Goal: Information Seeking & Learning: Learn about a topic

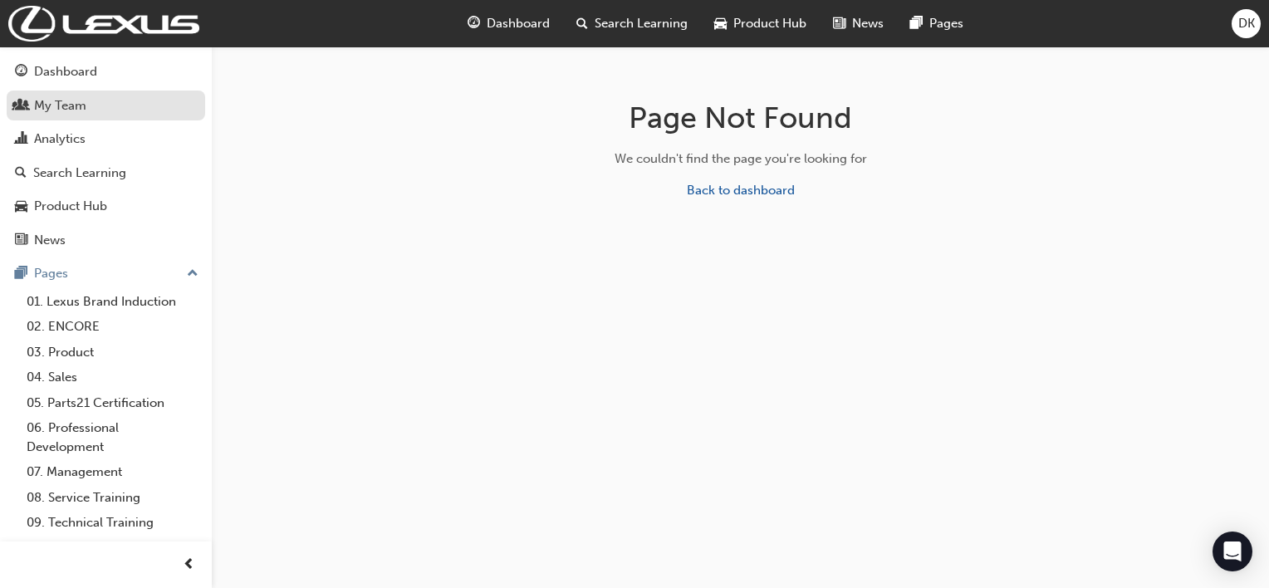
click at [61, 110] on div "My Team" at bounding box center [60, 105] width 52 height 19
click at [731, 191] on link "Back to dashboard" at bounding box center [741, 190] width 108 height 15
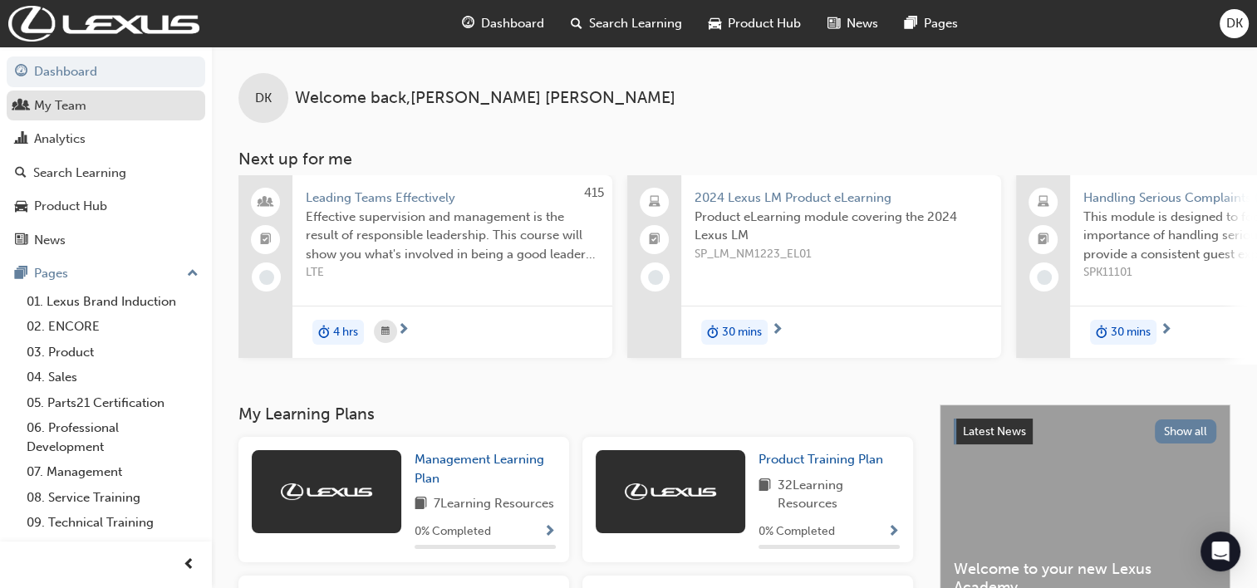
click at [73, 110] on div "My Team" at bounding box center [60, 105] width 52 height 19
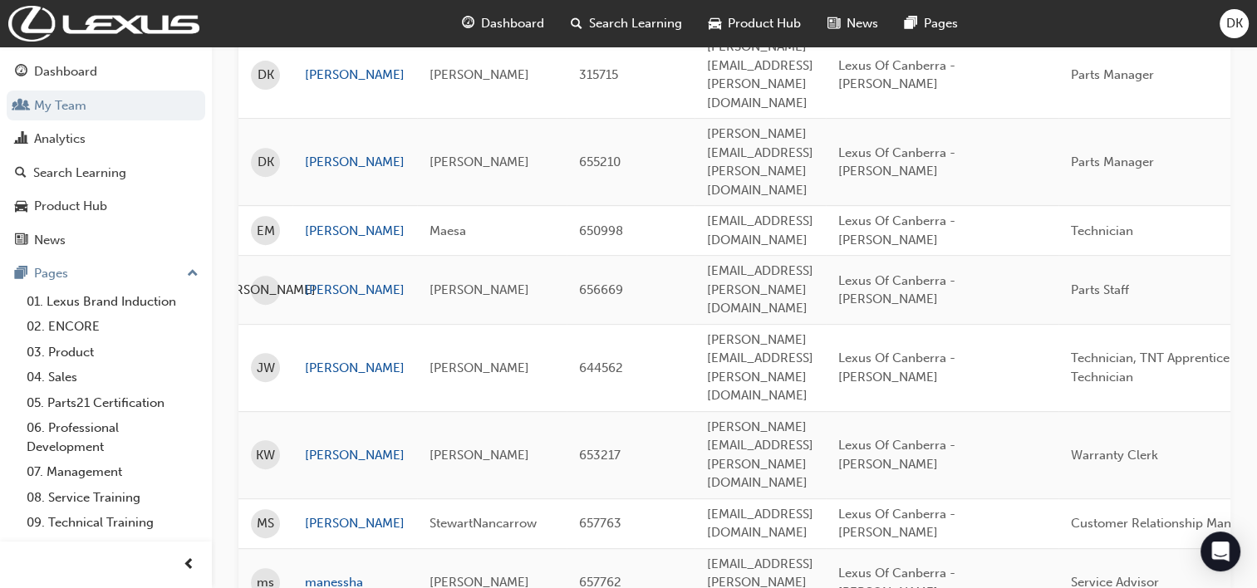
scroll to position [748, 0]
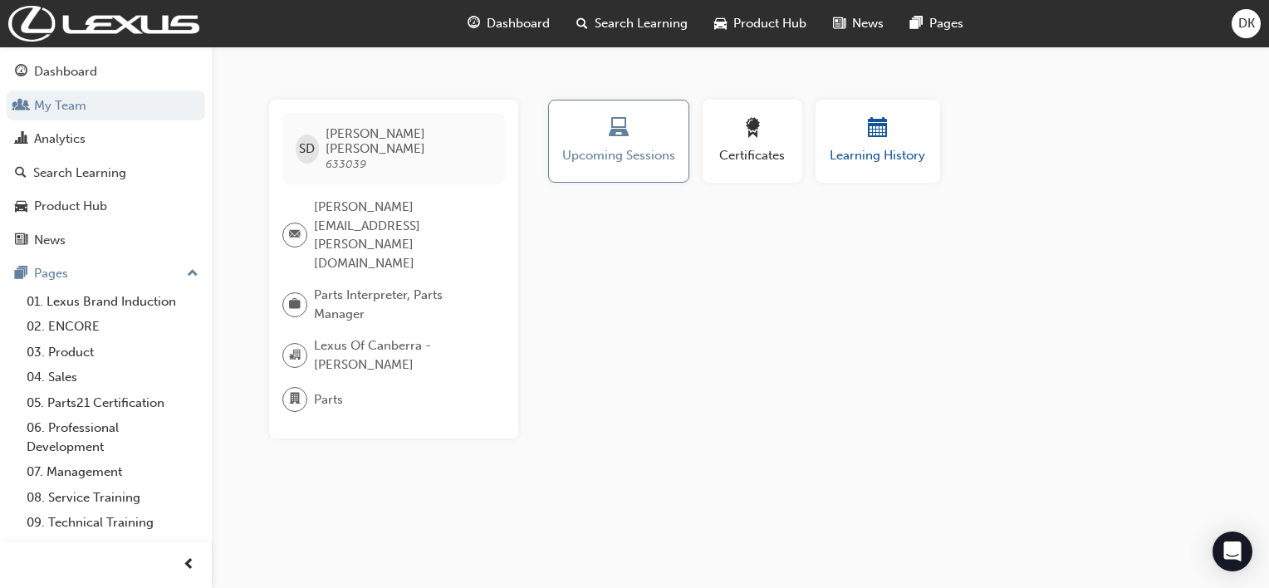
click at [874, 153] on span "Learning History" at bounding box center [878, 155] width 100 height 19
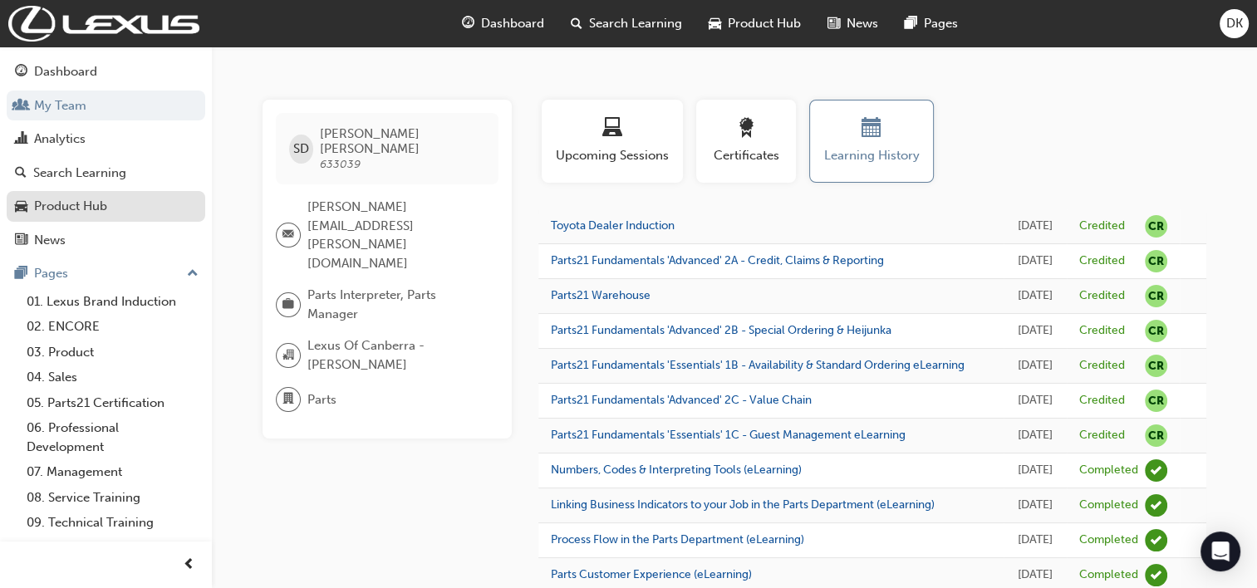
click at [77, 207] on div "Product Hub" at bounding box center [70, 206] width 73 height 19
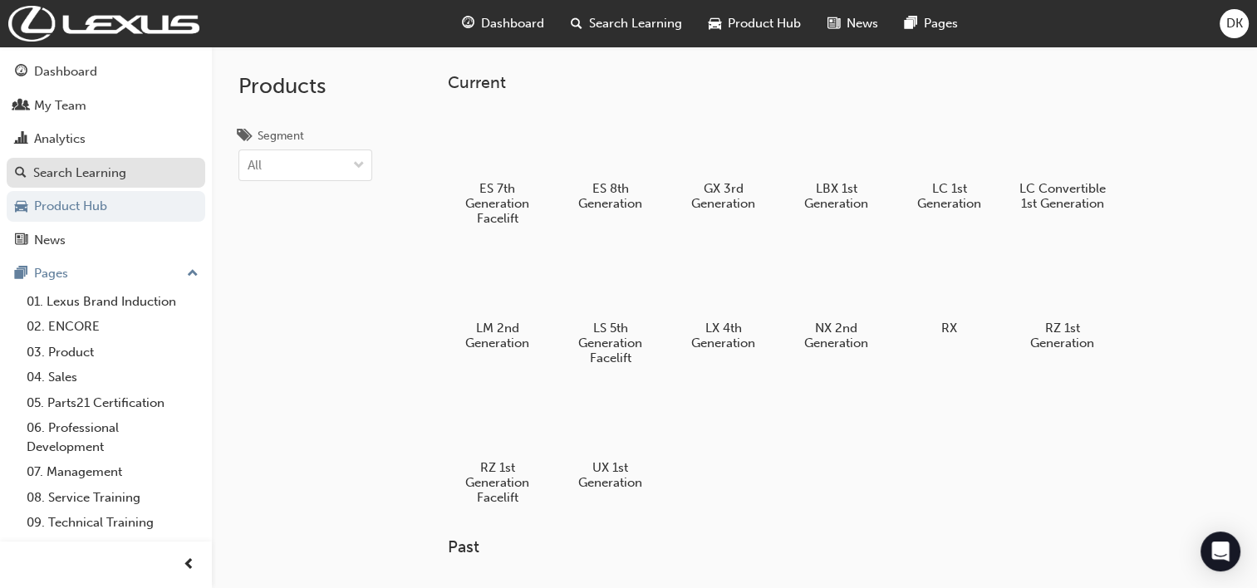
click at [79, 174] on div "Search Learning" at bounding box center [79, 173] width 93 height 19
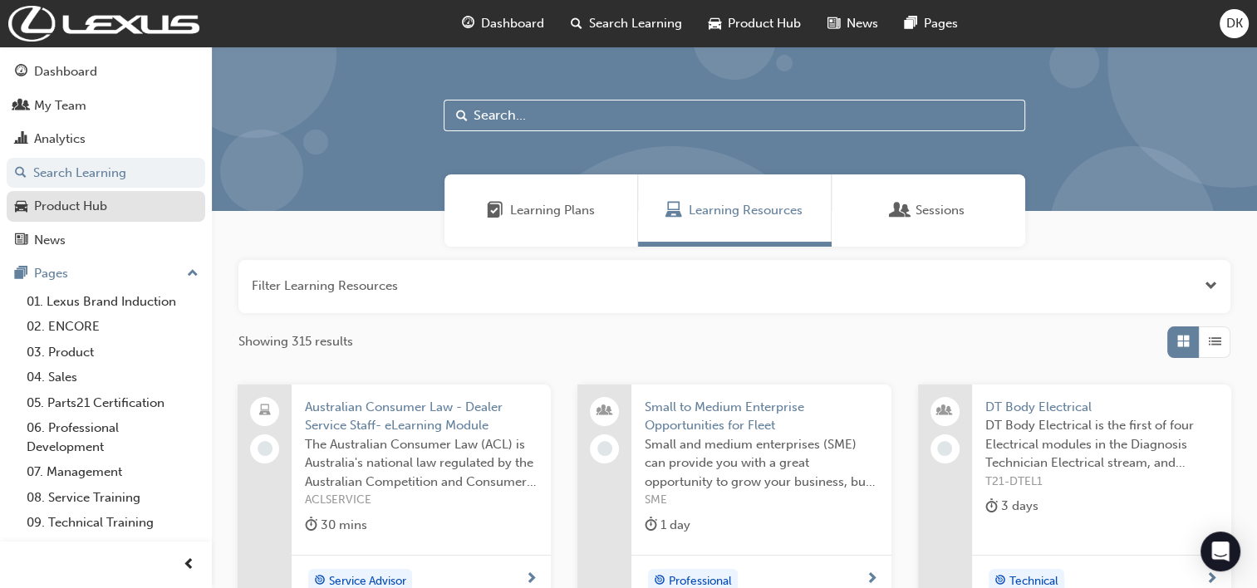
click at [76, 210] on div "Product Hub" at bounding box center [70, 206] width 73 height 19
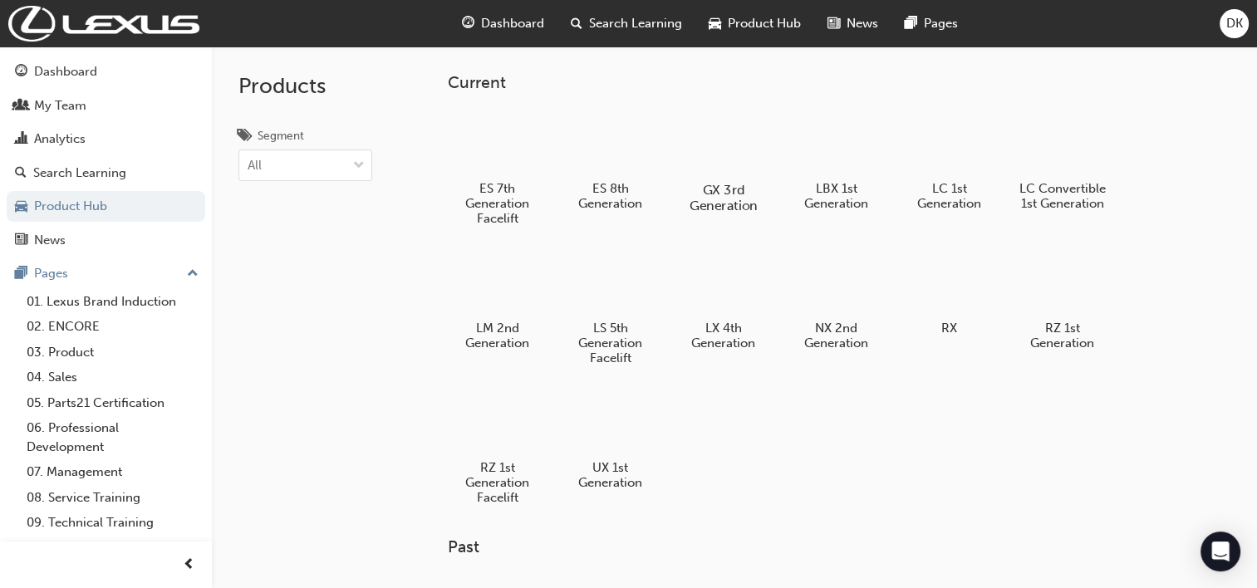
click at [717, 189] on h5 "GX 3rd Generation" at bounding box center [723, 198] width 92 height 32
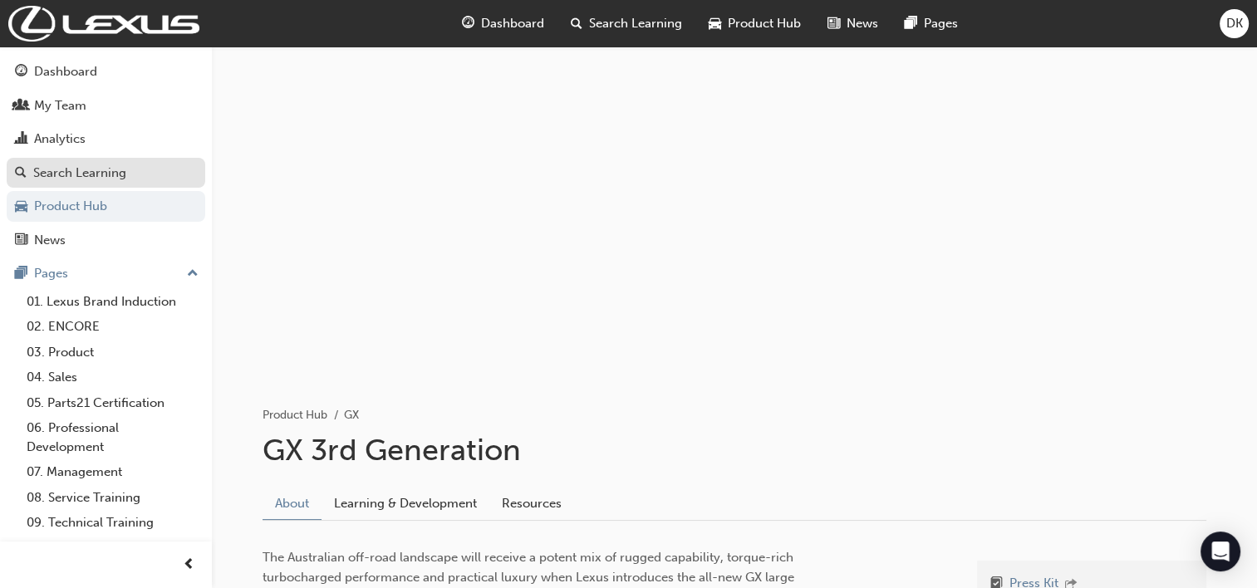
click at [83, 175] on div "Search Learning" at bounding box center [79, 173] width 93 height 19
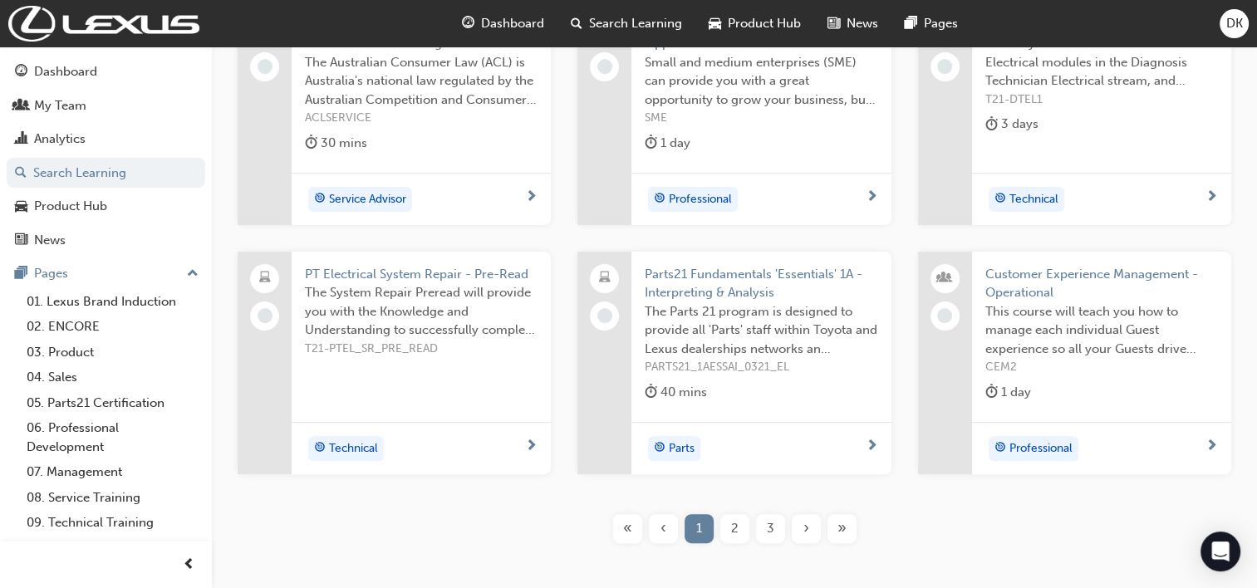
scroll to position [472, 0]
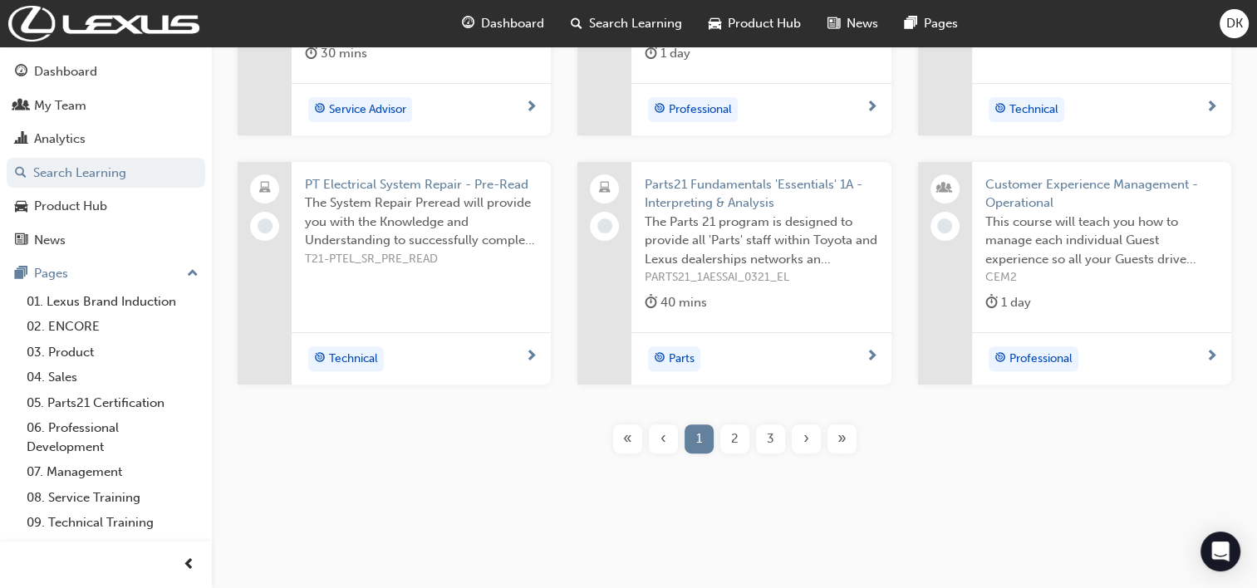
click at [734, 442] on span "2" at bounding box center [734, 438] width 7 height 19
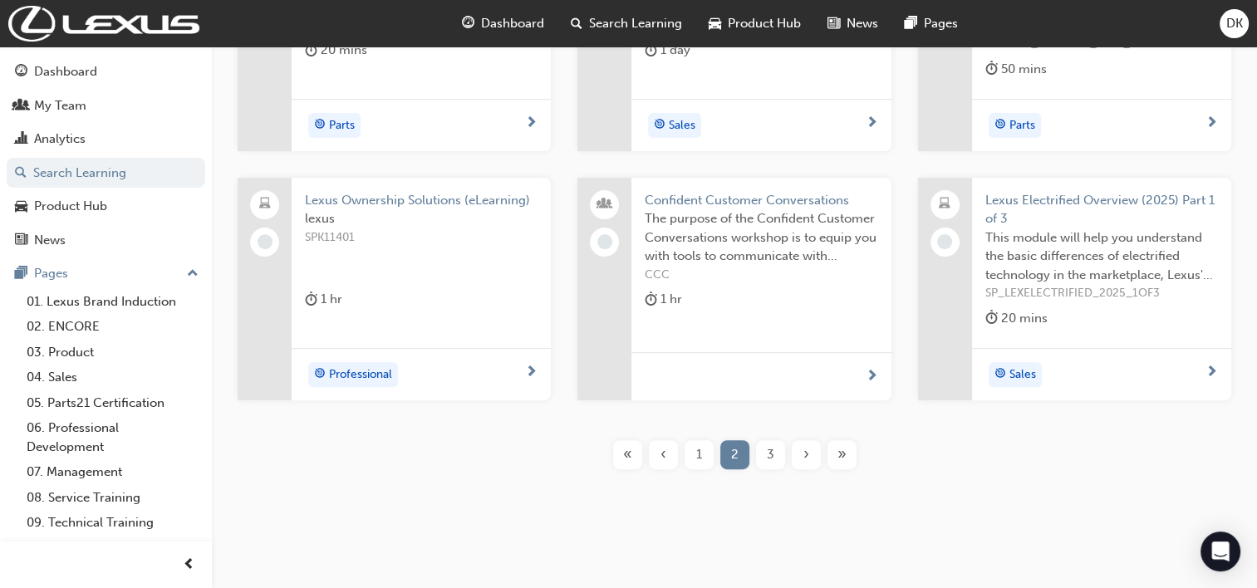
scroll to position [472, 0]
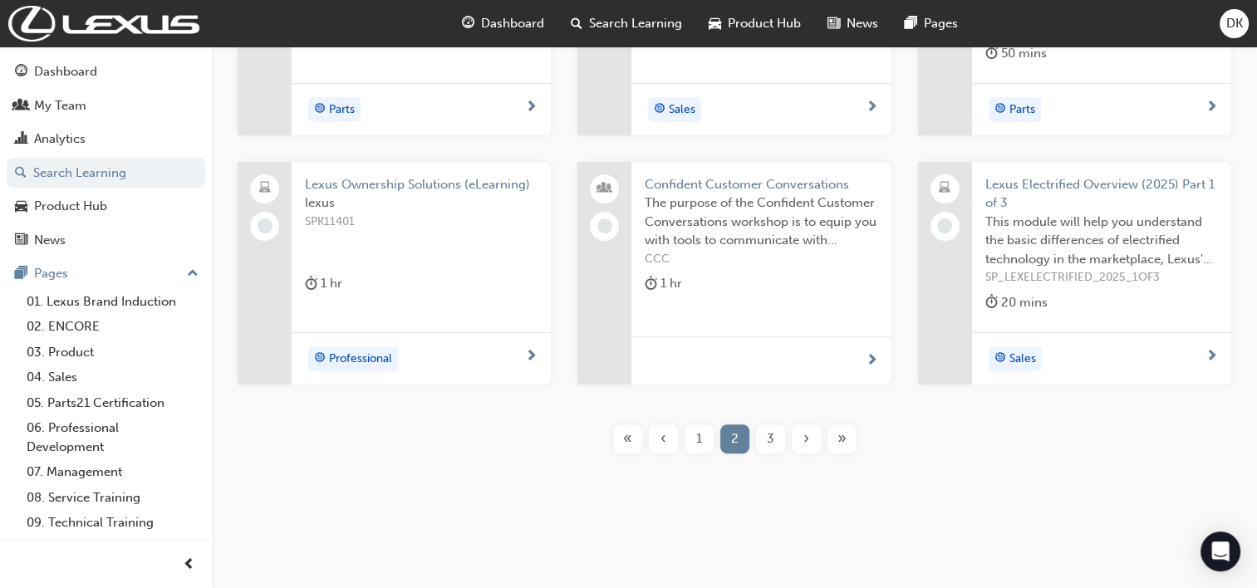
click at [774, 439] on div "3" at bounding box center [770, 439] width 29 height 29
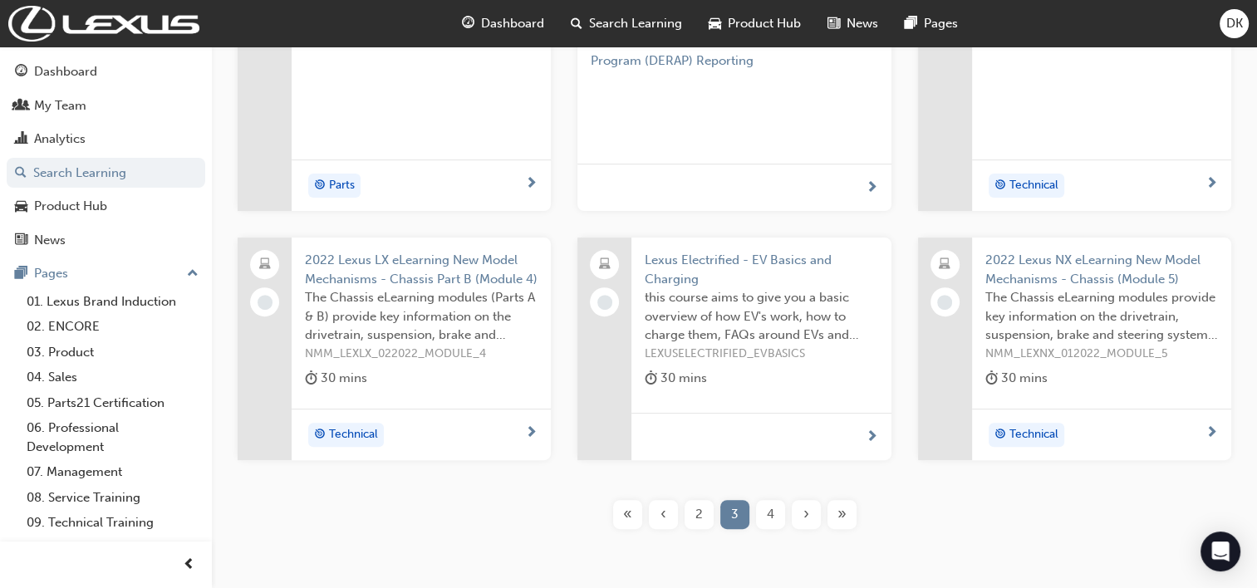
scroll to position [523, 0]
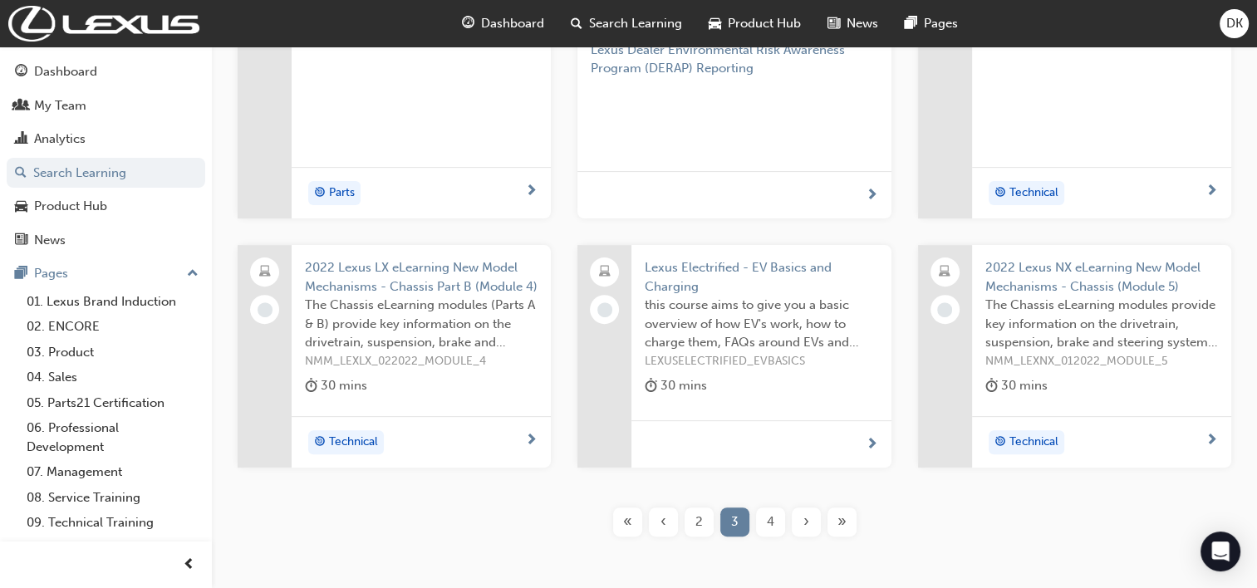
click at [774, 524] on div "4" at bounding box center [770, 522] width 29 height 29
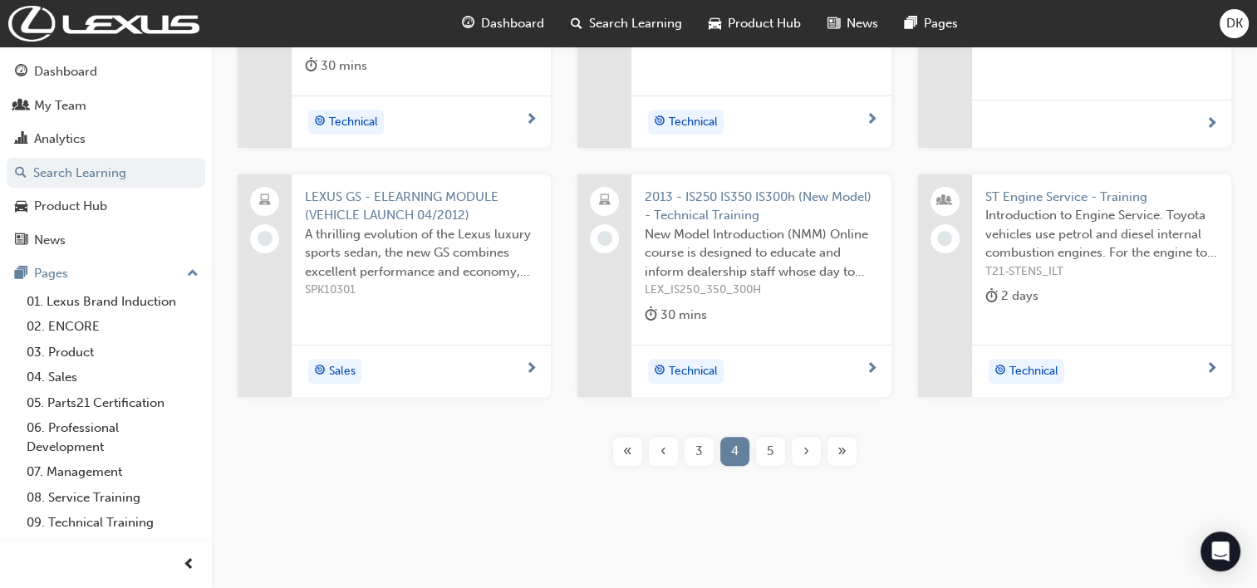
scroll to position [472, 0]
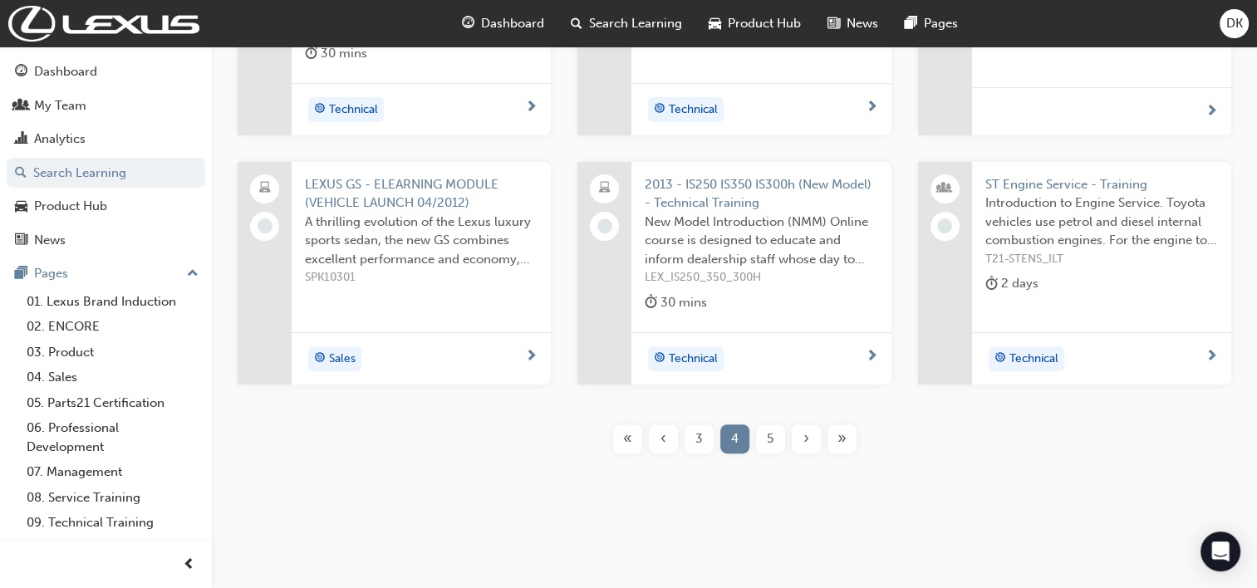
click at [770, 437] on span "5" at bounding box center [770, 438] width 7 height 19
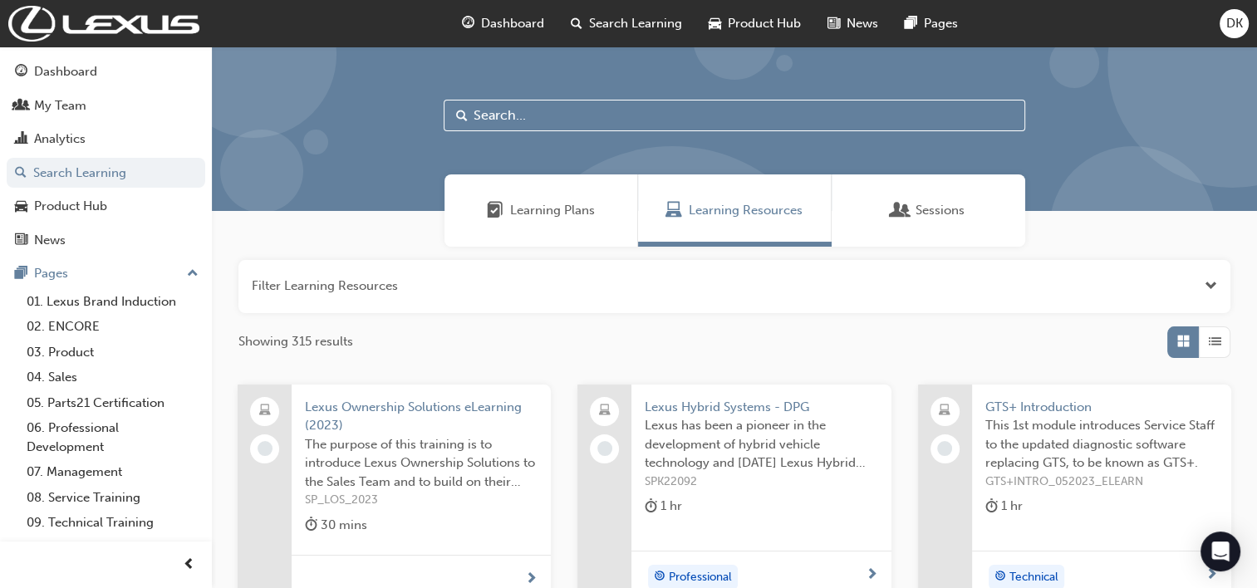
click at [577, 205] on span "Learning Plans" at bounding box center [552, 210] width 85 height 19
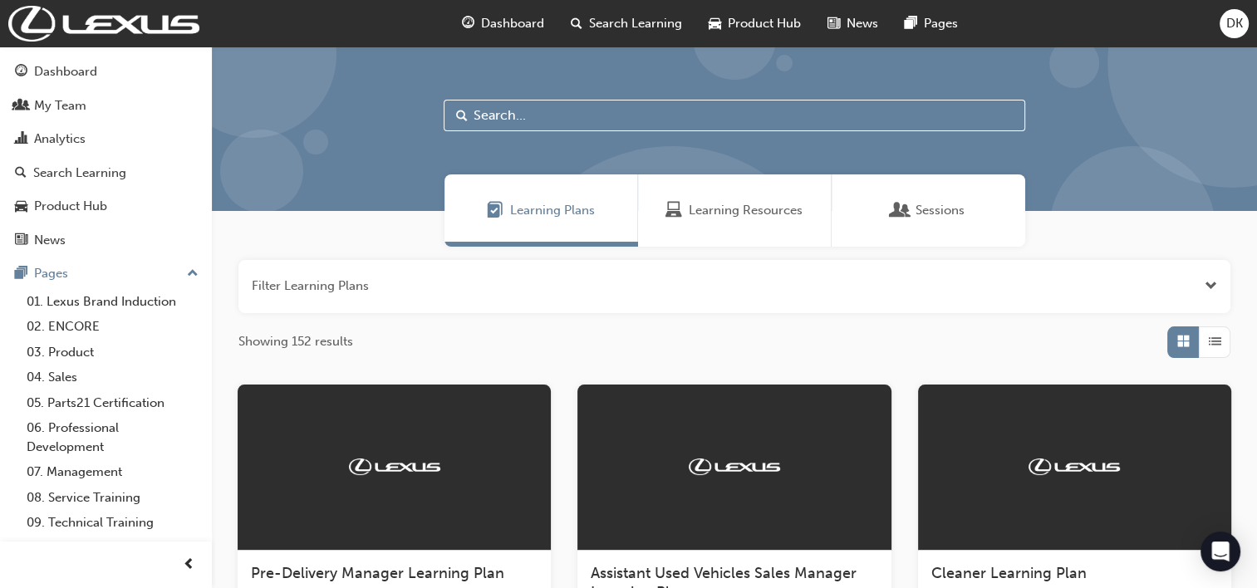
click at [959, 207] on span "Sessions" at bounding box center [939, 210] width 49 height 19
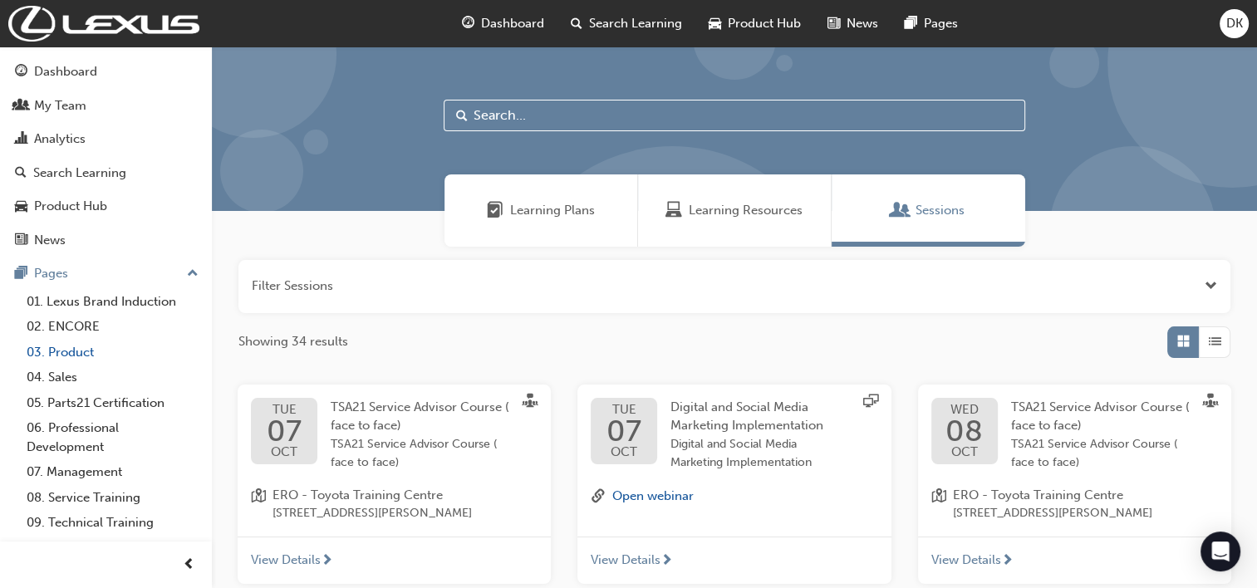
click at [78, 351] on link "03. Product" at bounding box center [112, 353] width 185 height 26
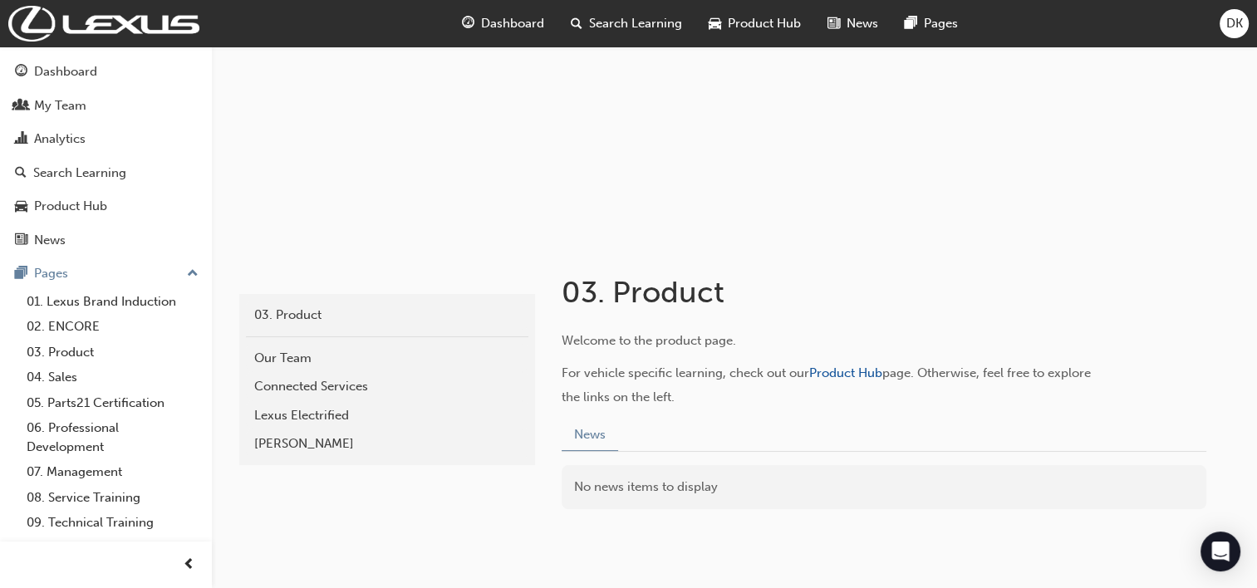
scroll to position [206, 0]
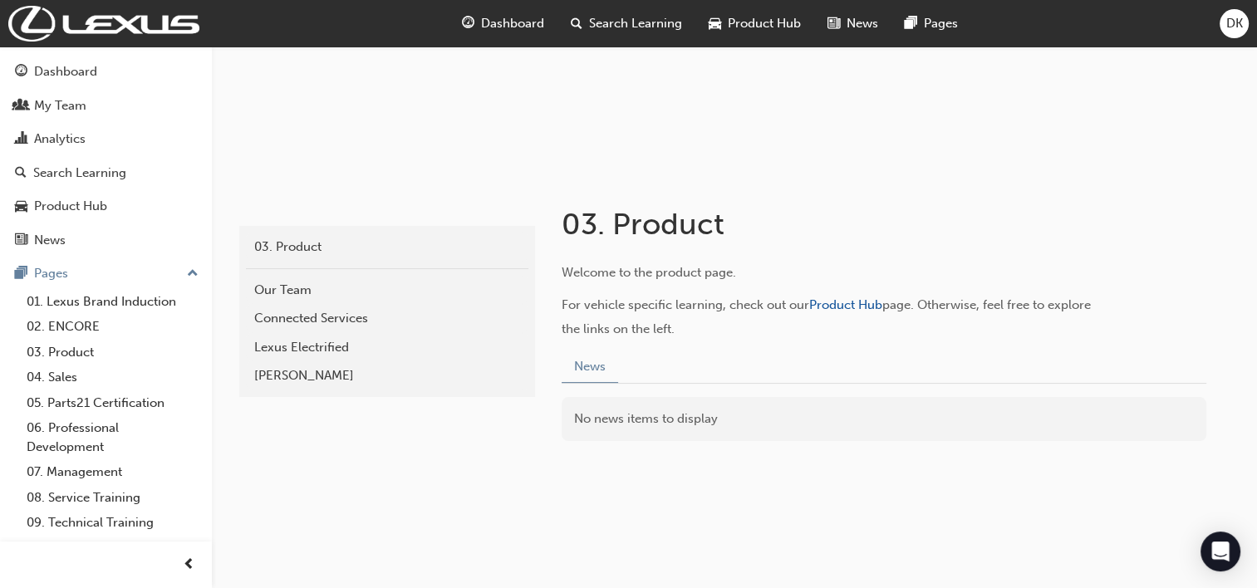
click at [187, 272] on span "up-icon" at bounding box center [193, 274] width 12 height 22
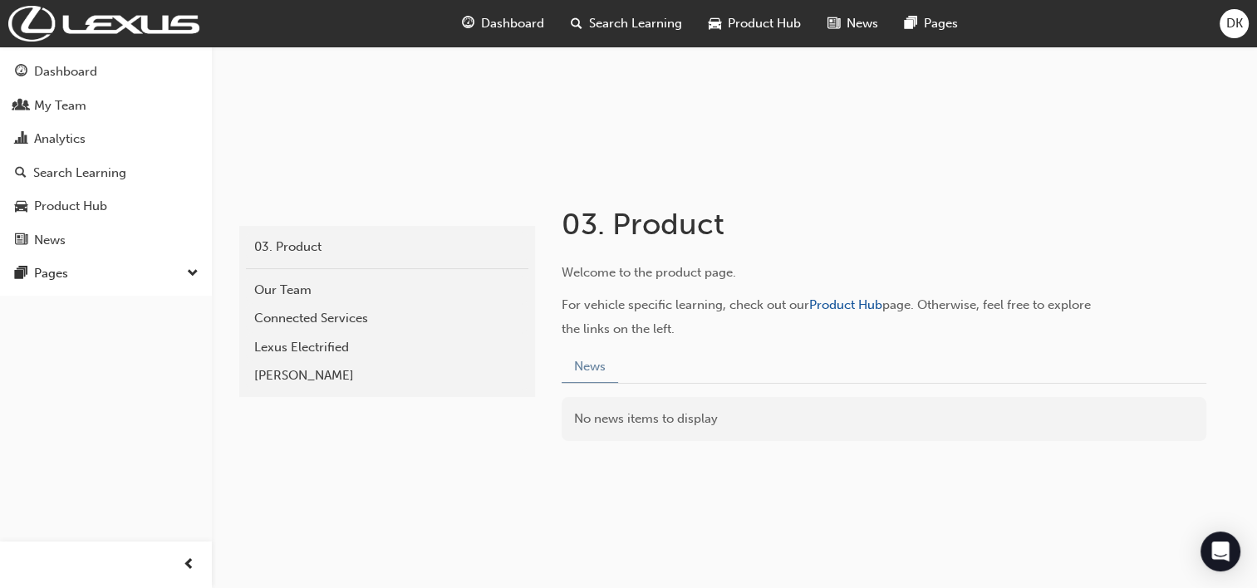
click at [196, 271] on span "down-icon" at bounding box center [193, 274] width 12 height 22
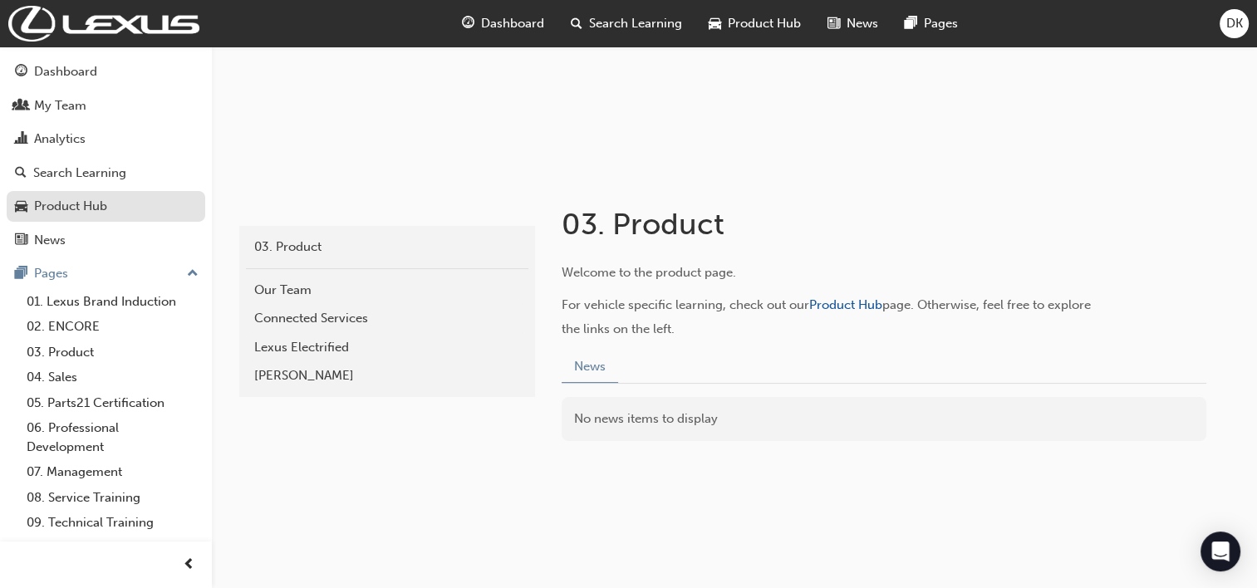
click at [132, 211] on div "Product Hub" at bounding box center [106, 206] width 182 height 21
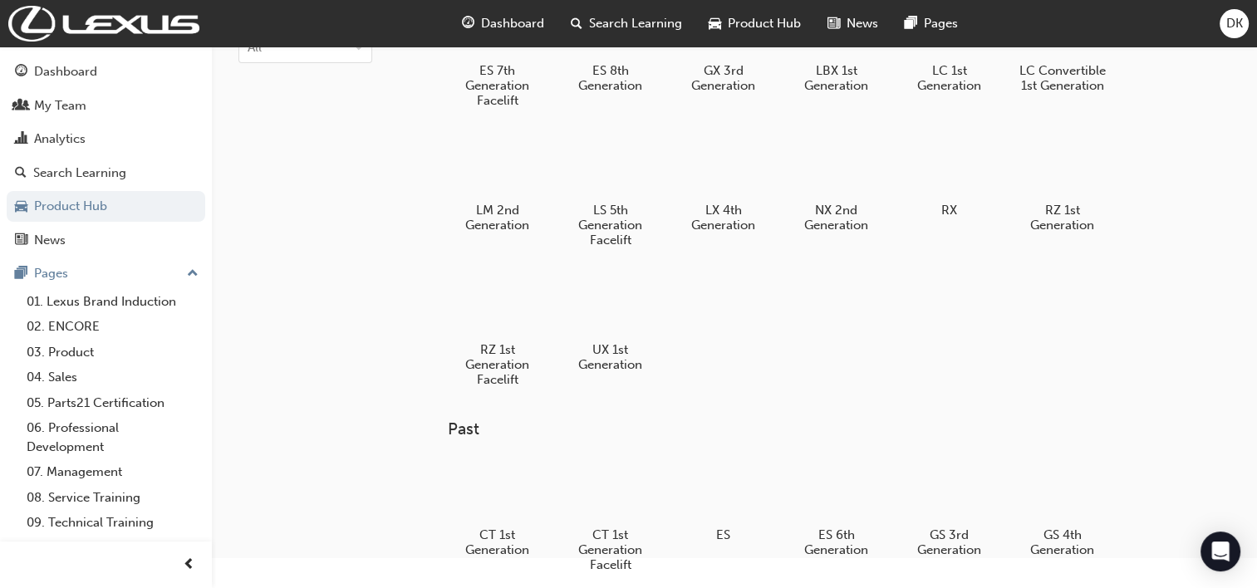
scroll to position [40, 0]
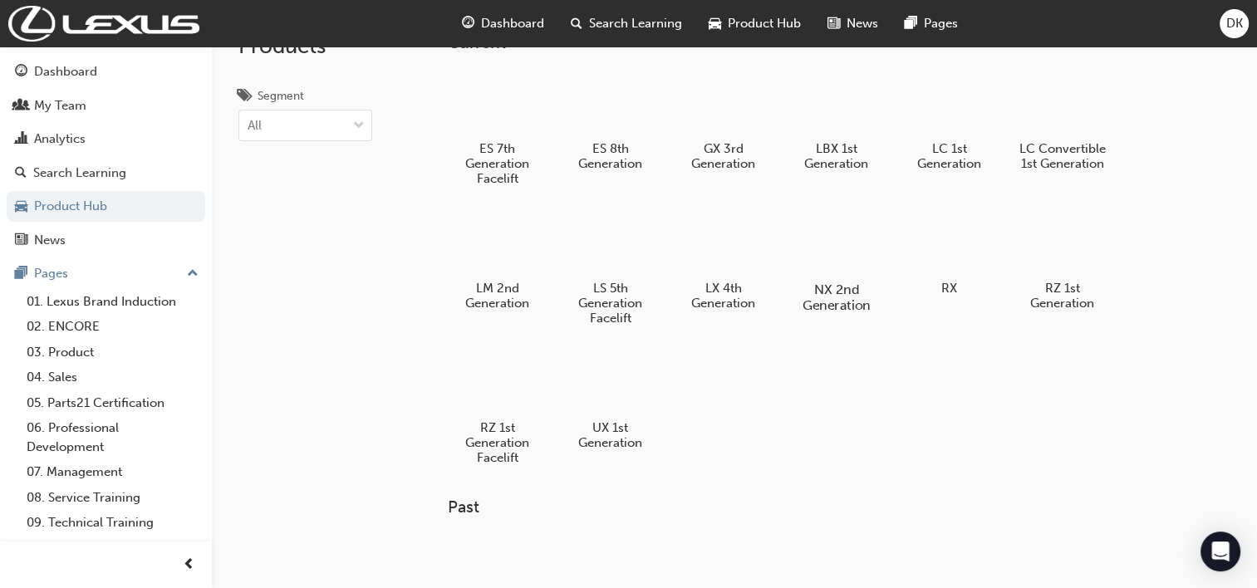
click at [833, 253] on div at bounding box center [836, 242] width 92 height 66
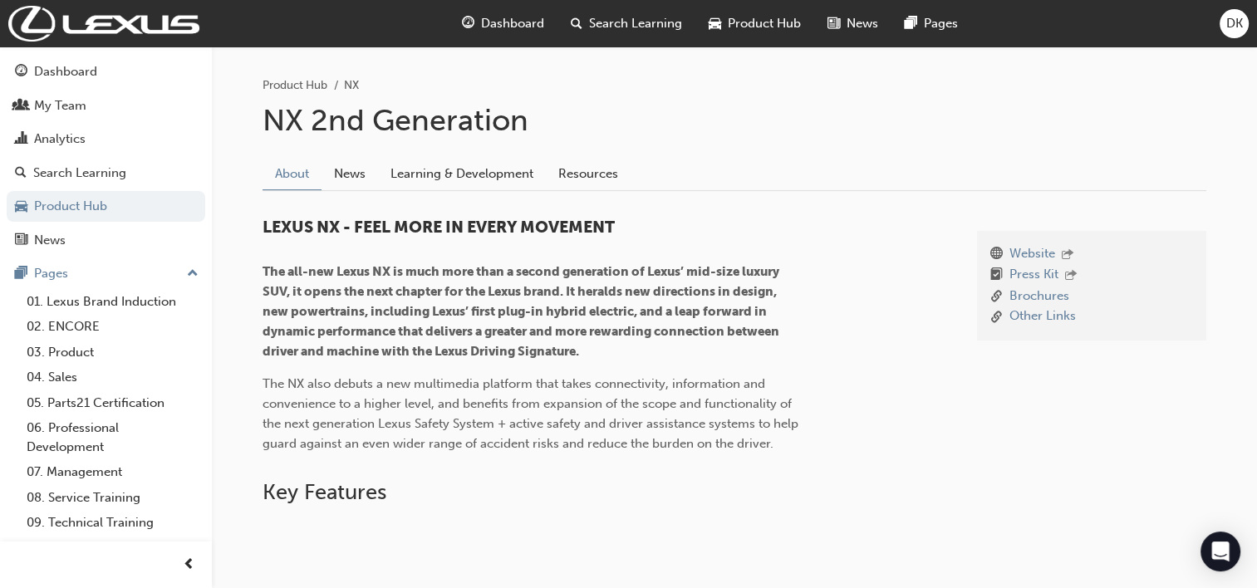
scroll to position [332, 0]
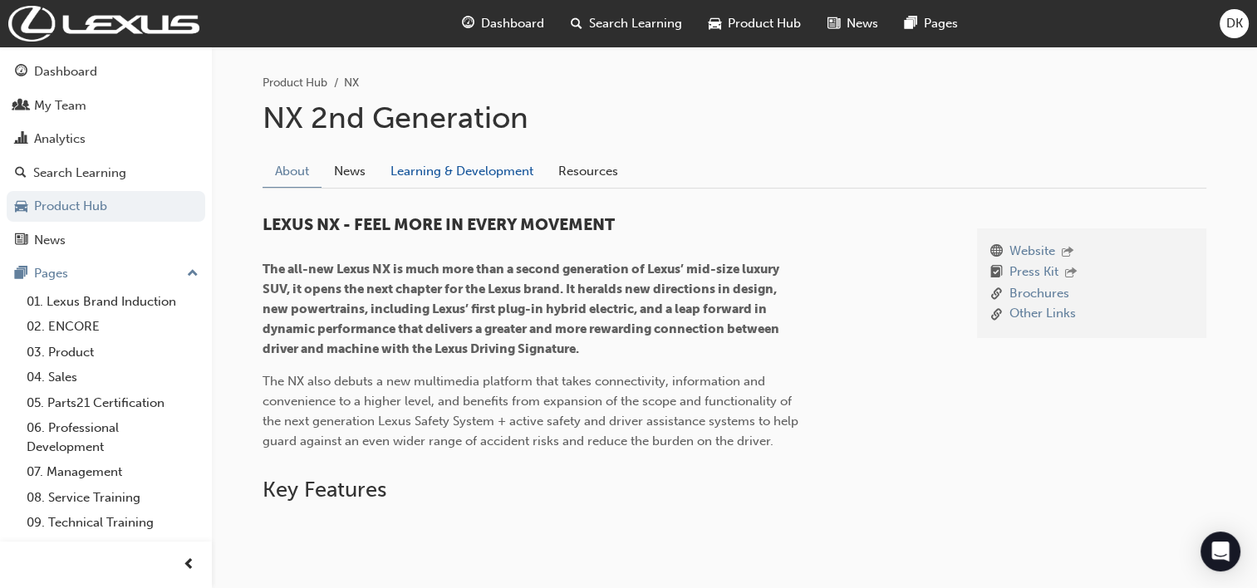
click at [419, 169] on link "Learning & Development" at bounding box center [462, 171] width 168 height 32
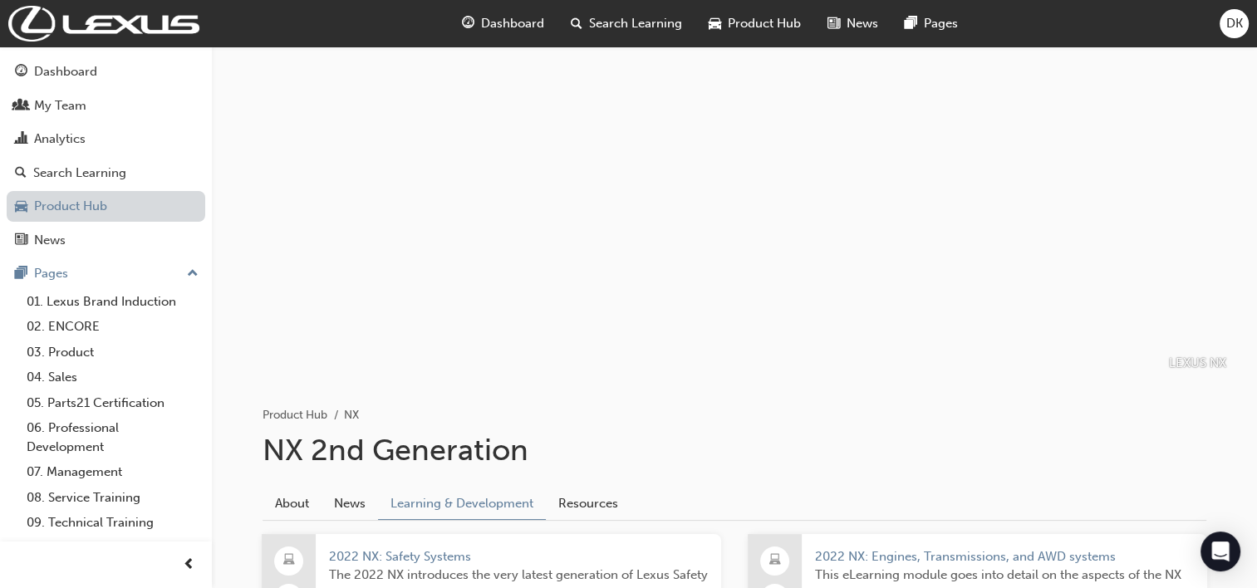
click at [111, 199] on link "Product Hub" at bounding box center [106, 206] width 199 height 31
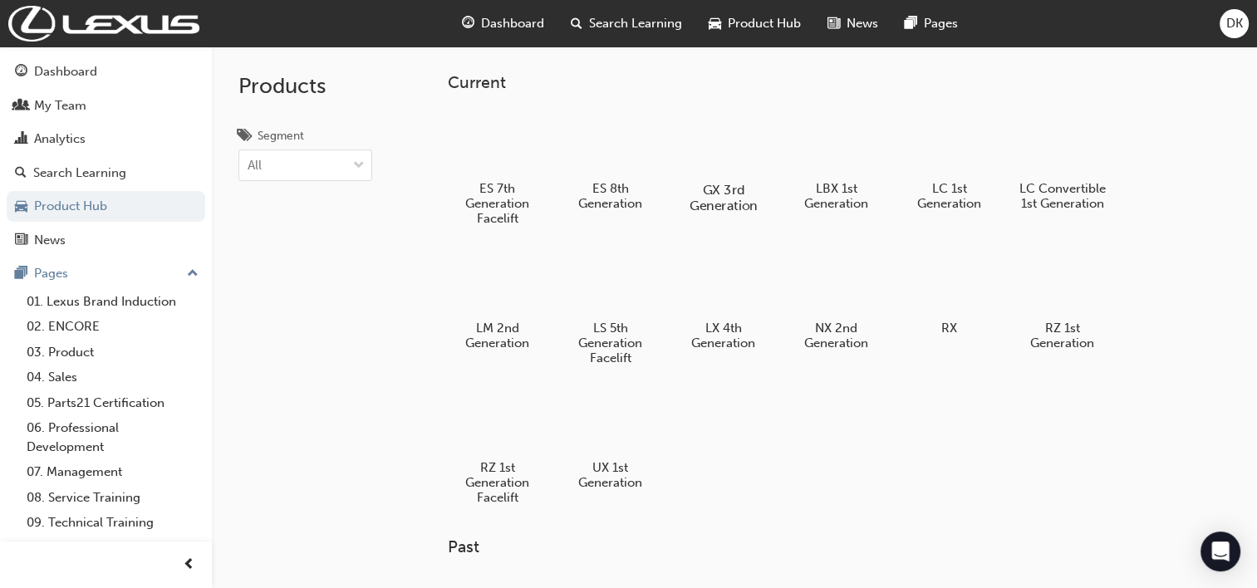
click at [714, 166] on div at bounding box center [723, 142] width 92 height 66
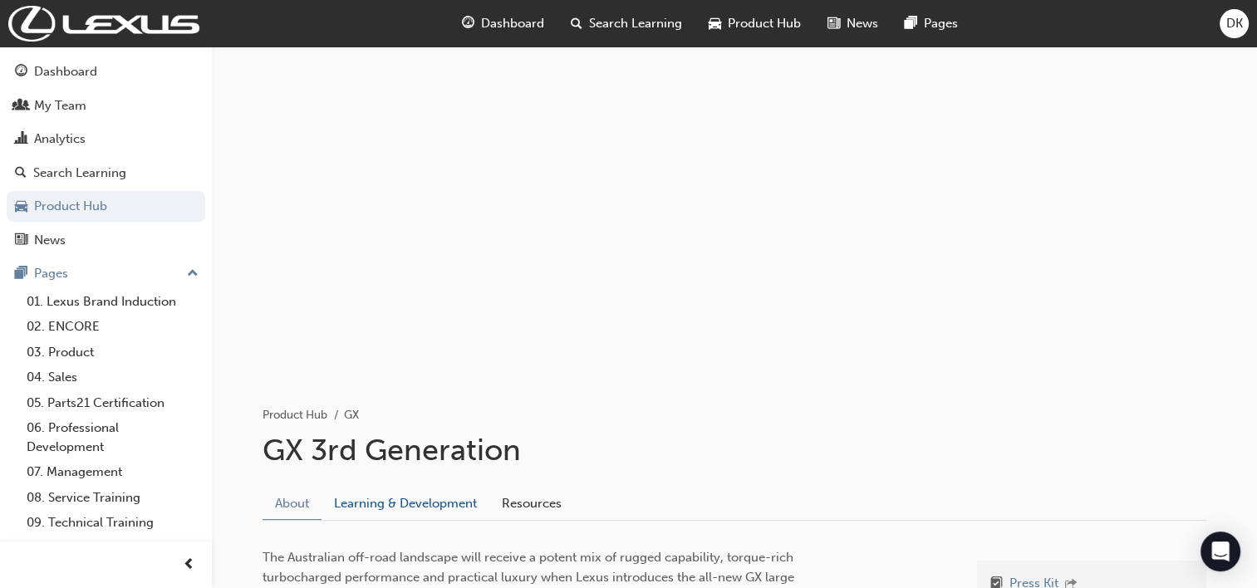
click at [419, 505] on link "Learning & Development" at bounding box center [405, 504] width 168 height 32
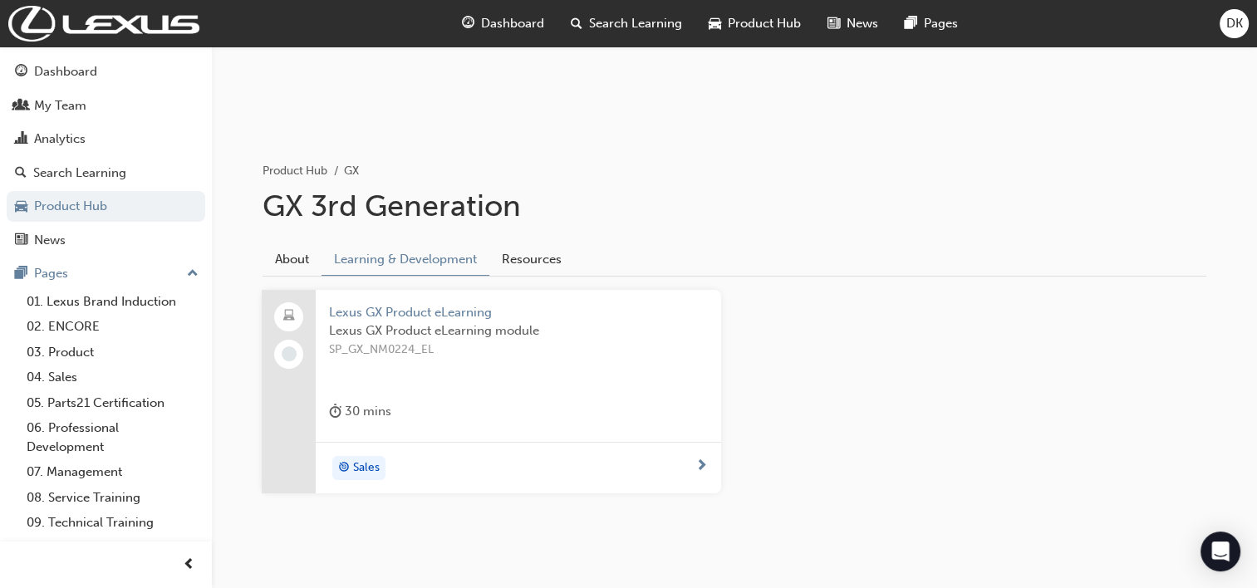
scroll to position [269, 0]
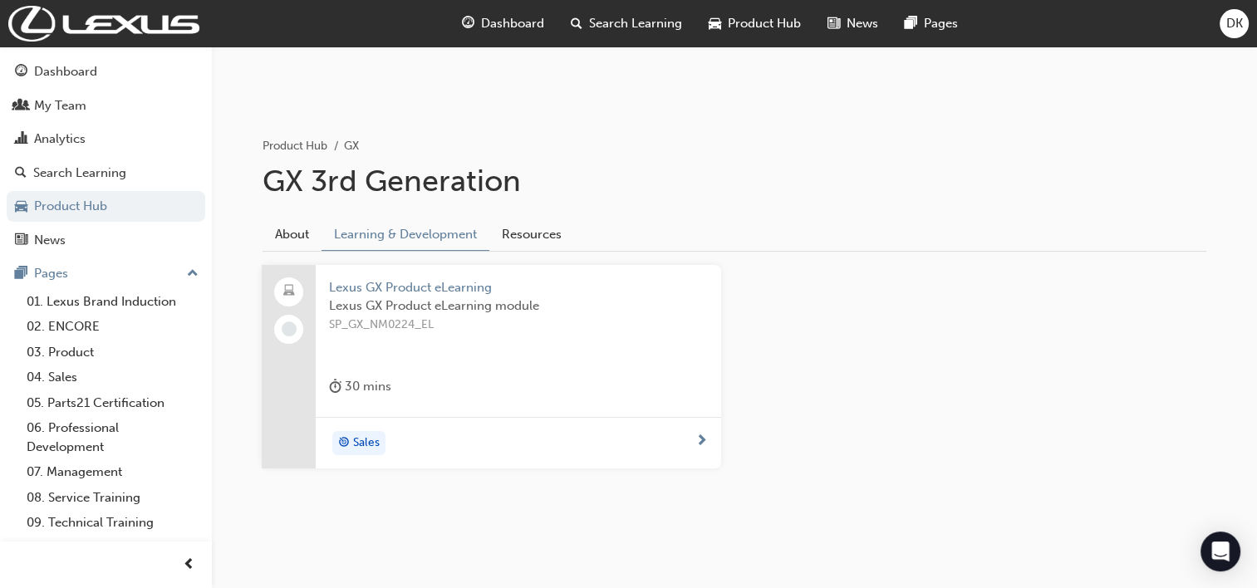
click at [496, 304] on span "Lexus GX Product eLearning module" at bounding box center [518, 306] width 379 height 19
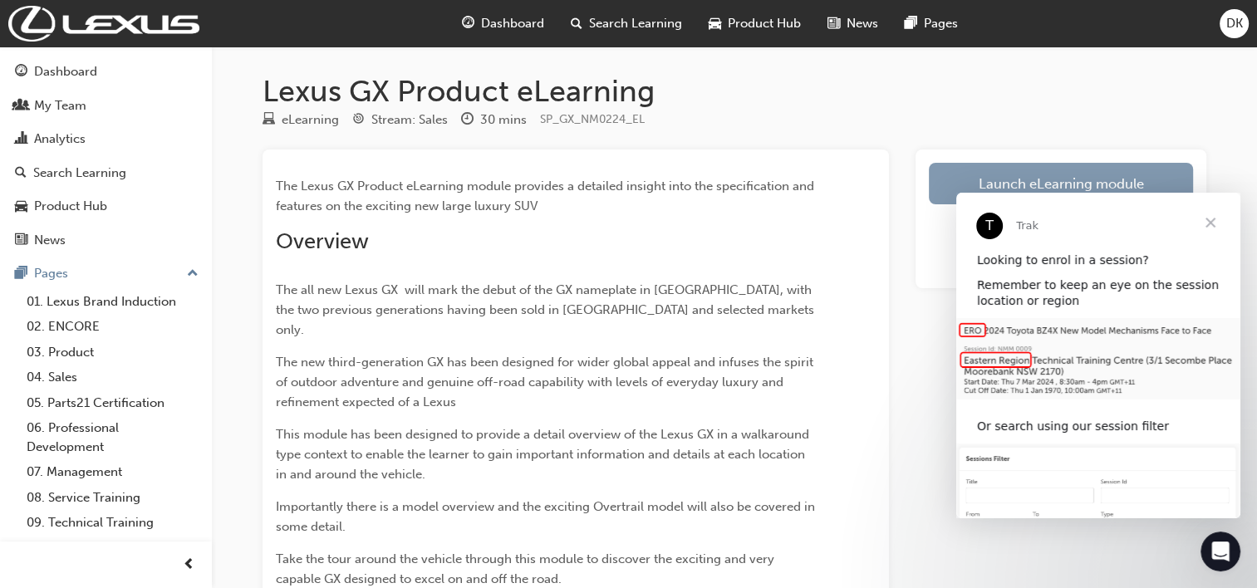
click at [1044, 177] on link "Launch eLearning module" at bounding box center [1061, 184] width 264 height 42
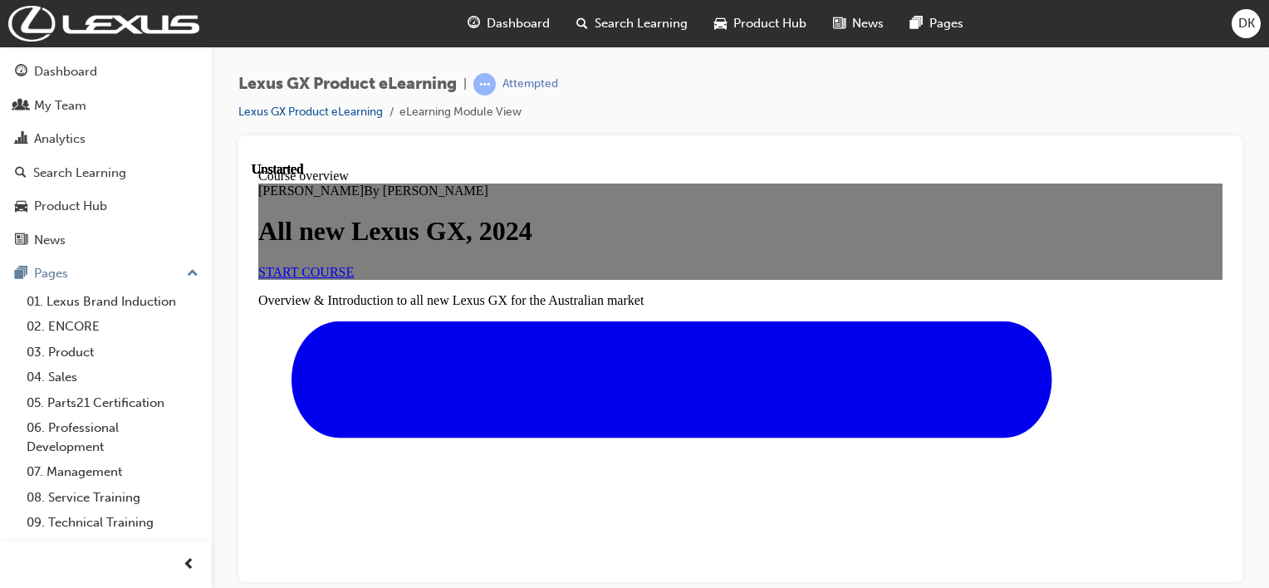
scroll to position [155, 0]
click at [354, 278] on link "START COURSE" at bounding box center [306, 271] width 96 height 14
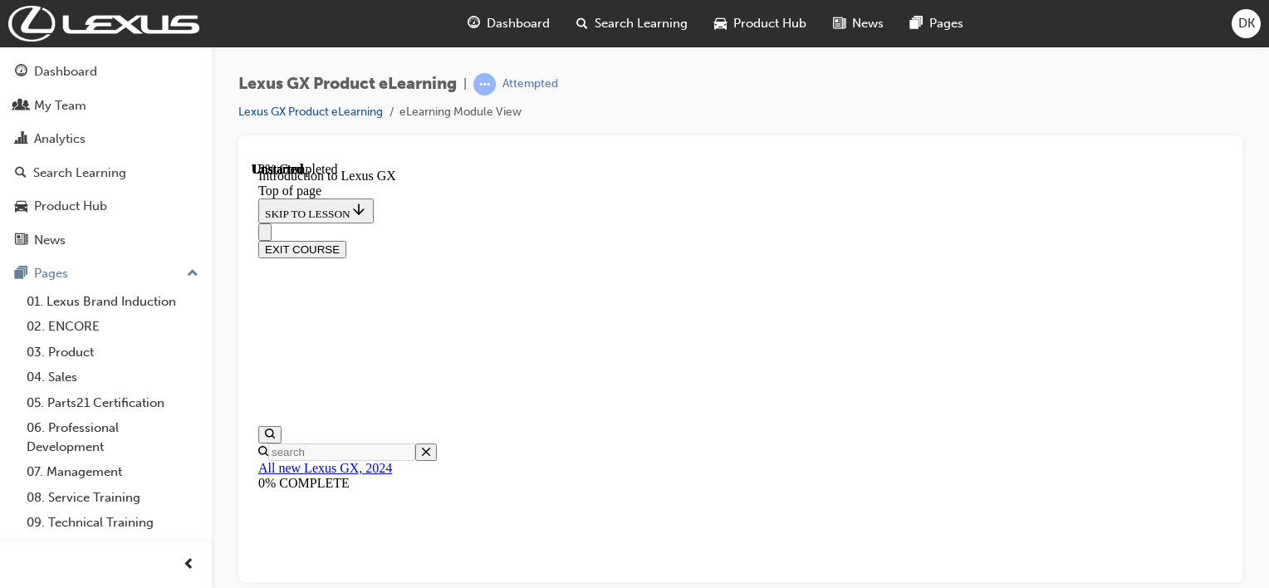
scroll to position [893, 0]
drag, startPoint x: 1210, startPoint y: 551, endPoint x: 1193, endPoint y: 552, distance: 17.5
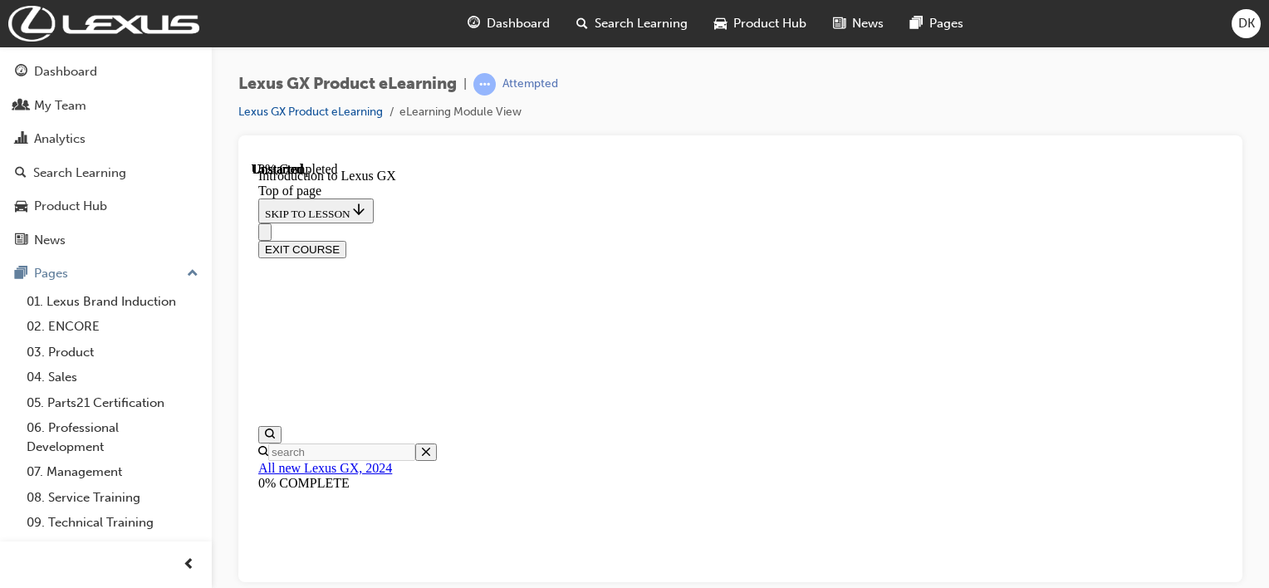
click at [771, 106] on div "Lexus GX Product eLearning | Attempted Lexus GX Product eLearning eLearning Mod…" at bounding box center [740, 104] width 1004 height 62
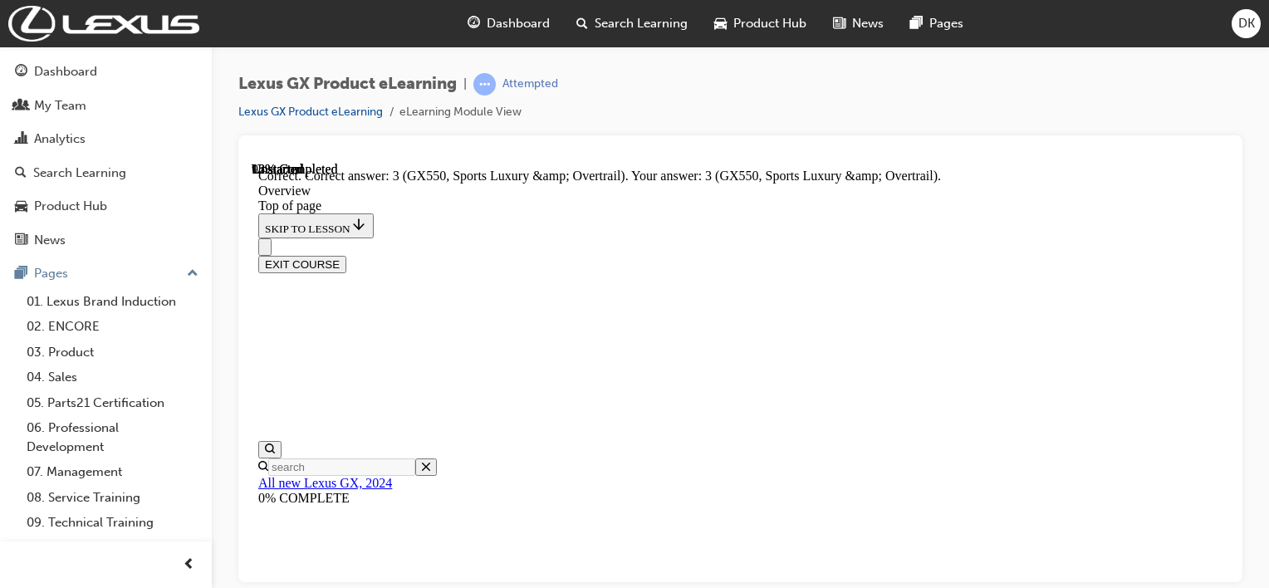
scroll to position [3247, 0]
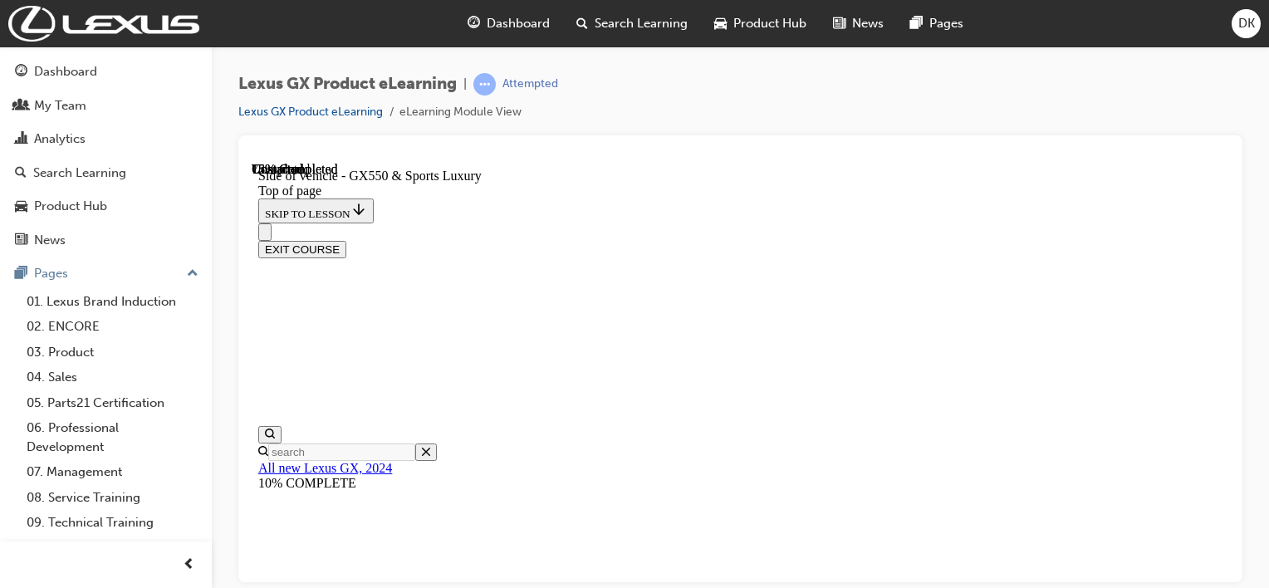
scroll to position [508, 0]
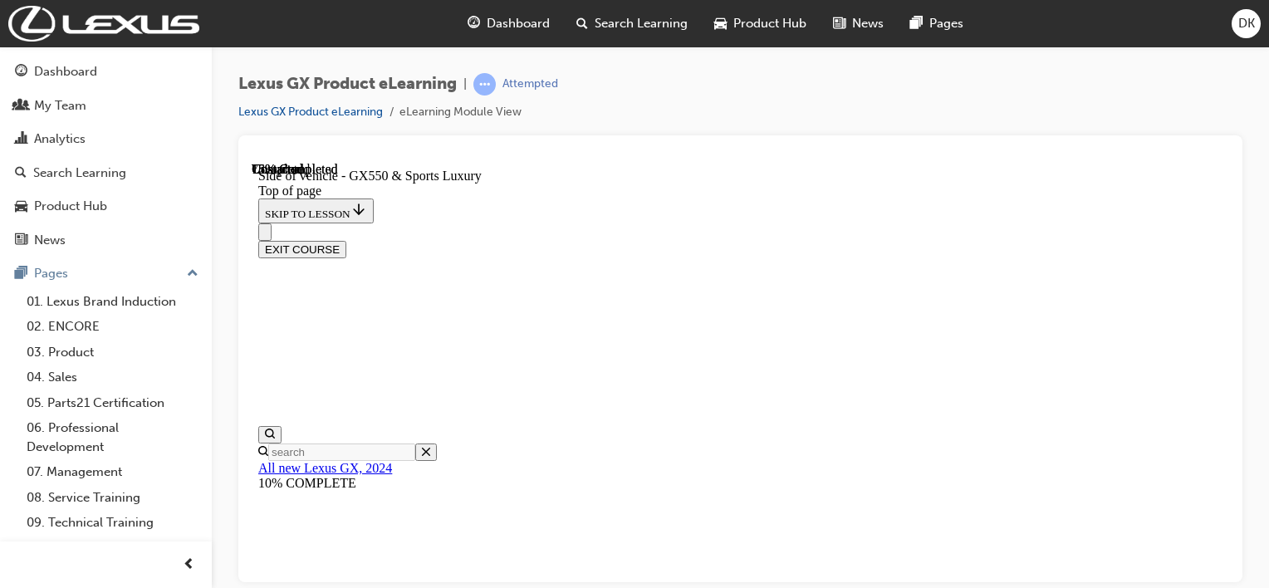
drag, startPoint x: 788, startPoint y: 488, endPoint x: 794, endPoint y: 480, distance: 10.0
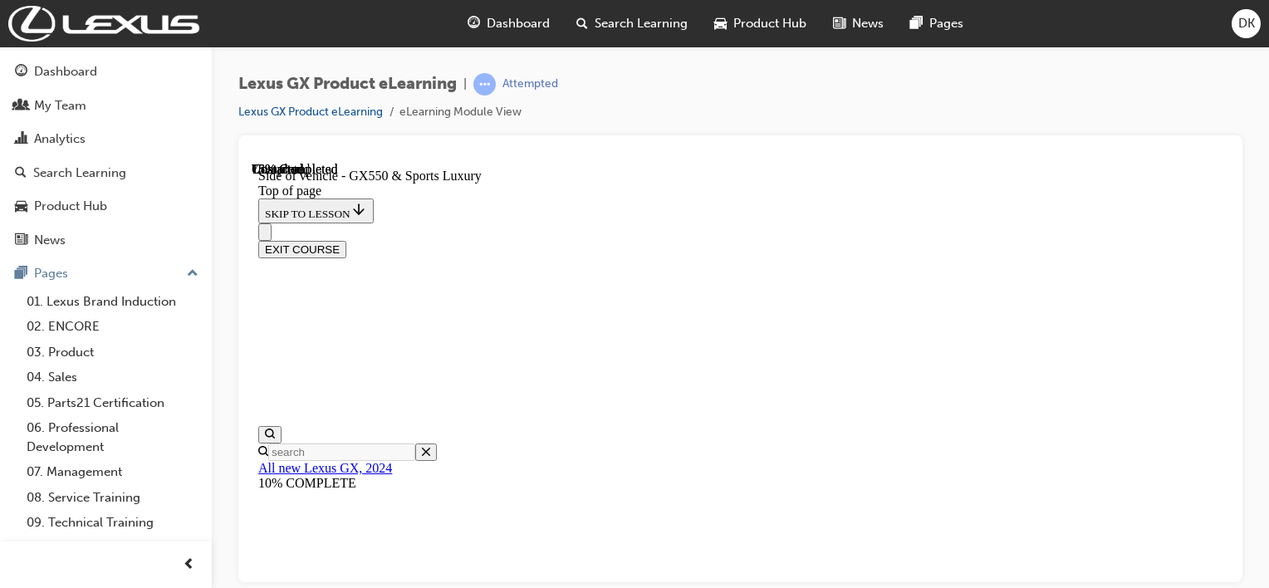
scroll to position [110, 0]
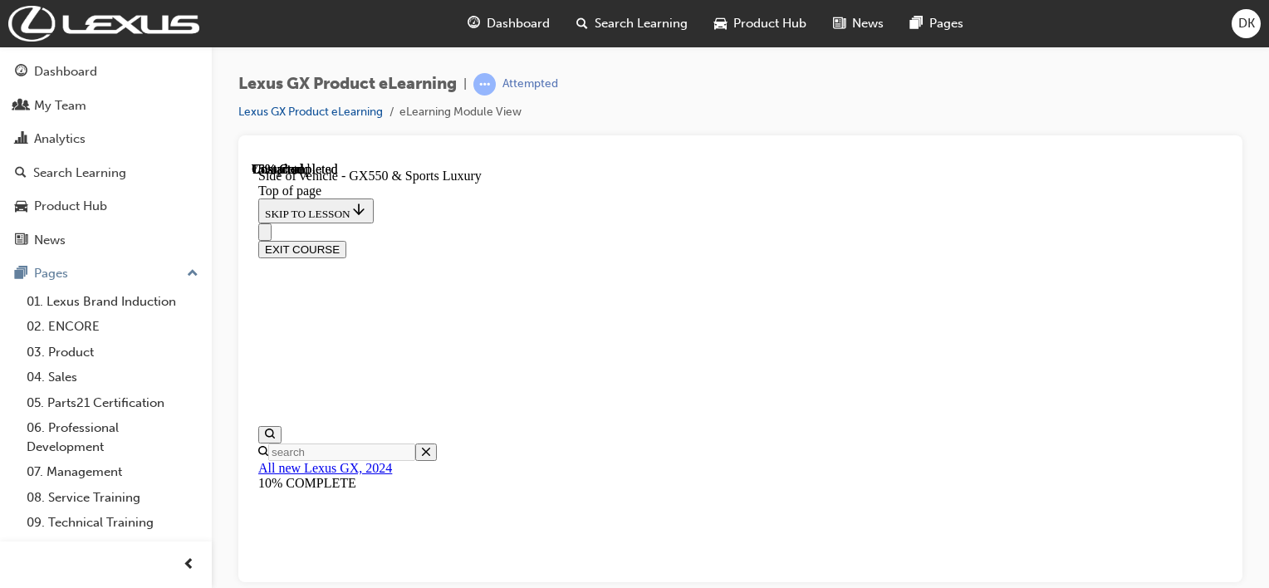
scroll to position [1164, 0]
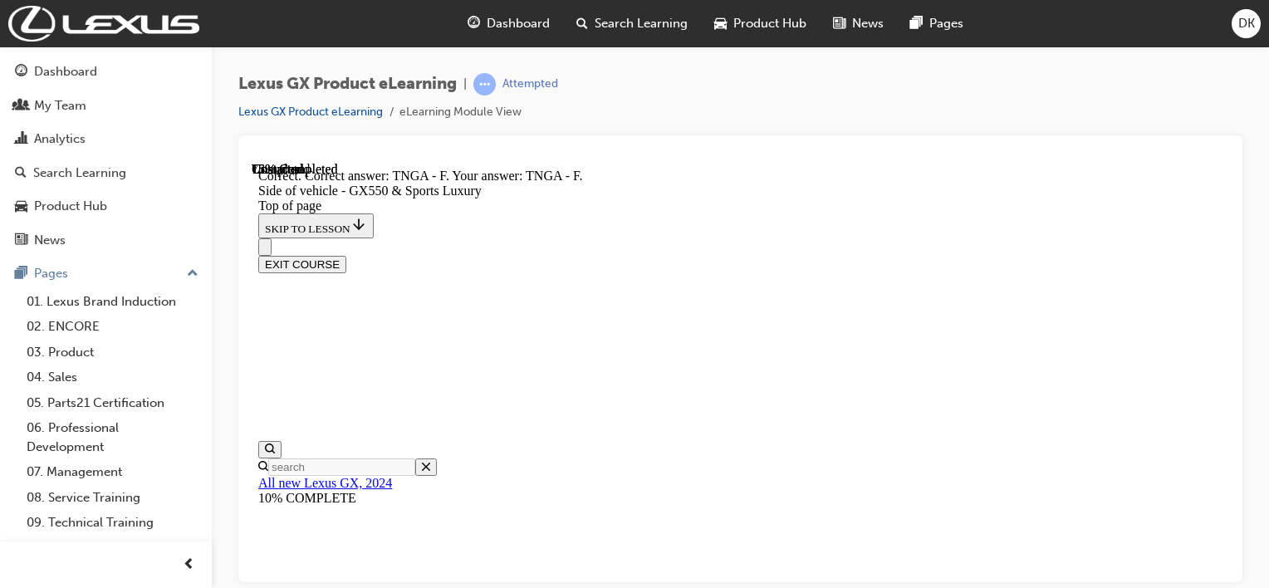
scroll to position [1366, 0]
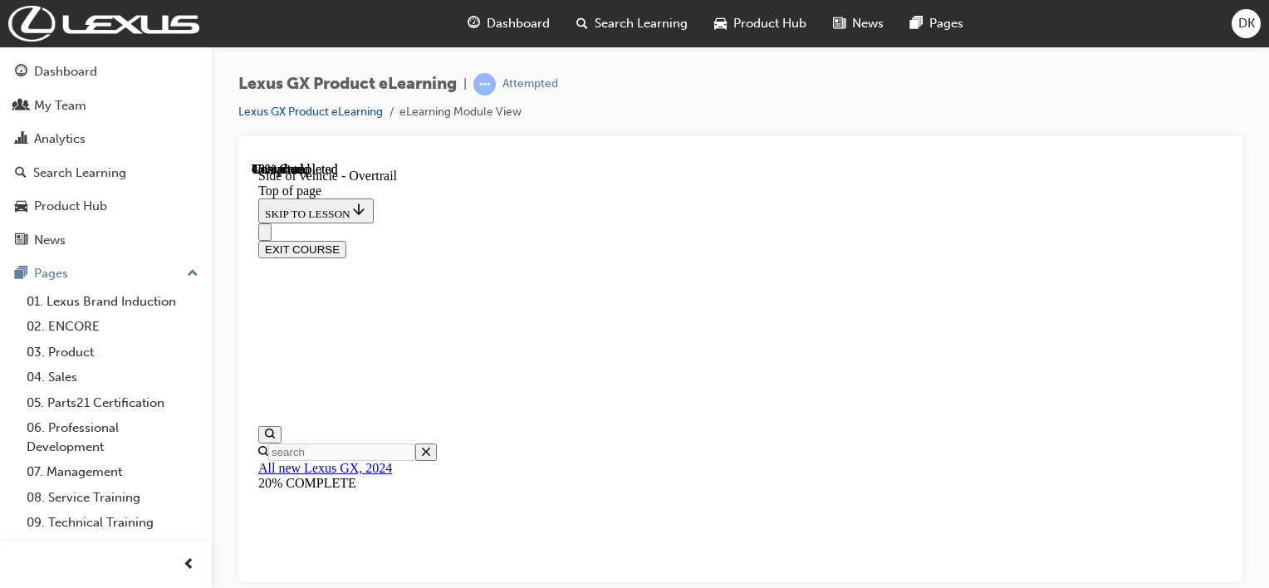
scroll to position [1381, 0]
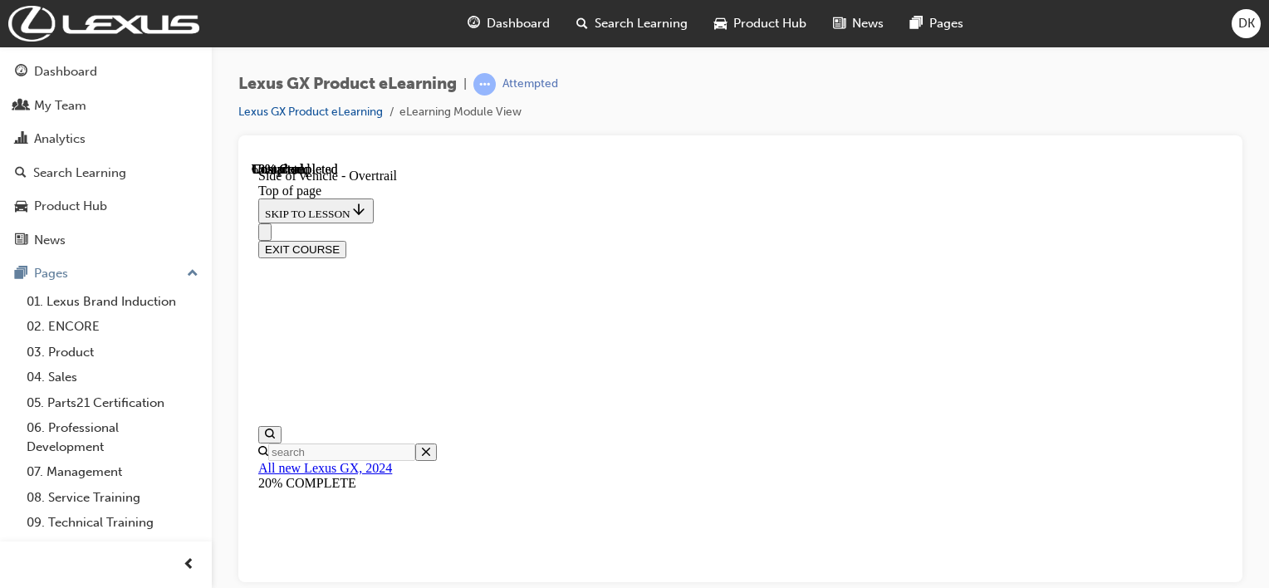
scroll to position [1506, 0]
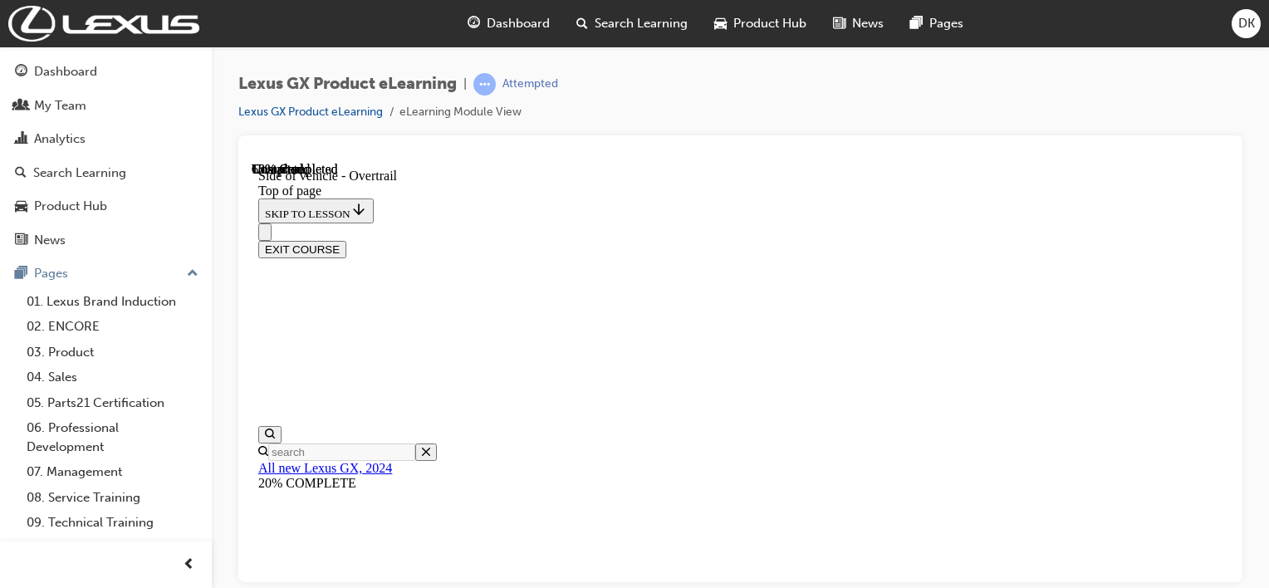
scroll to position [584, 0]
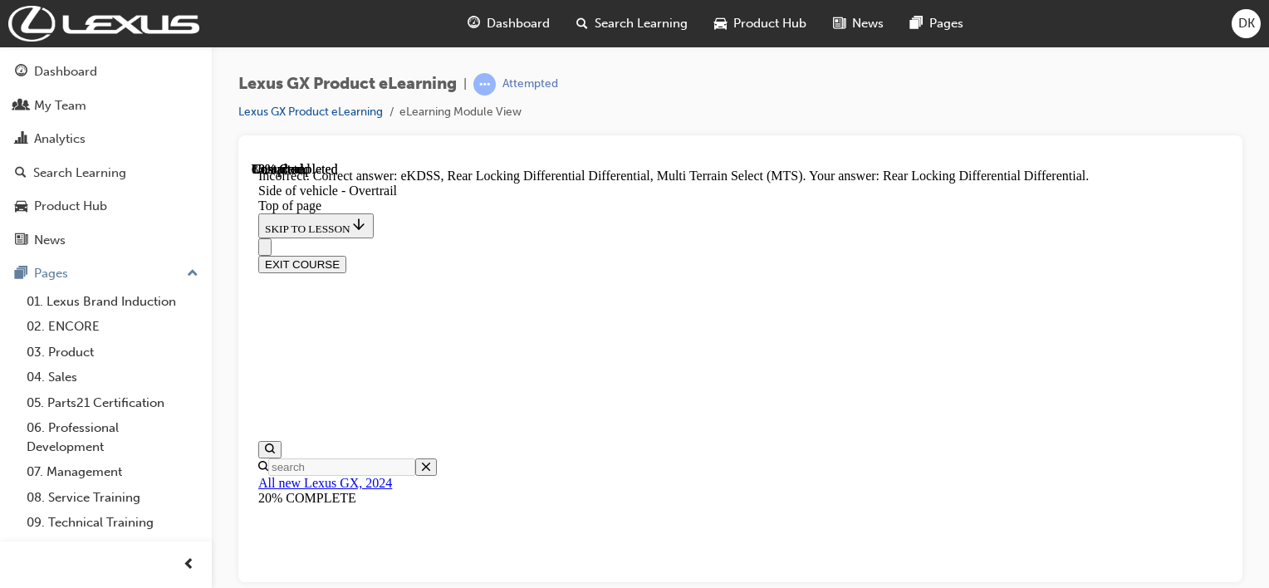
scroll to position [2148, 0]
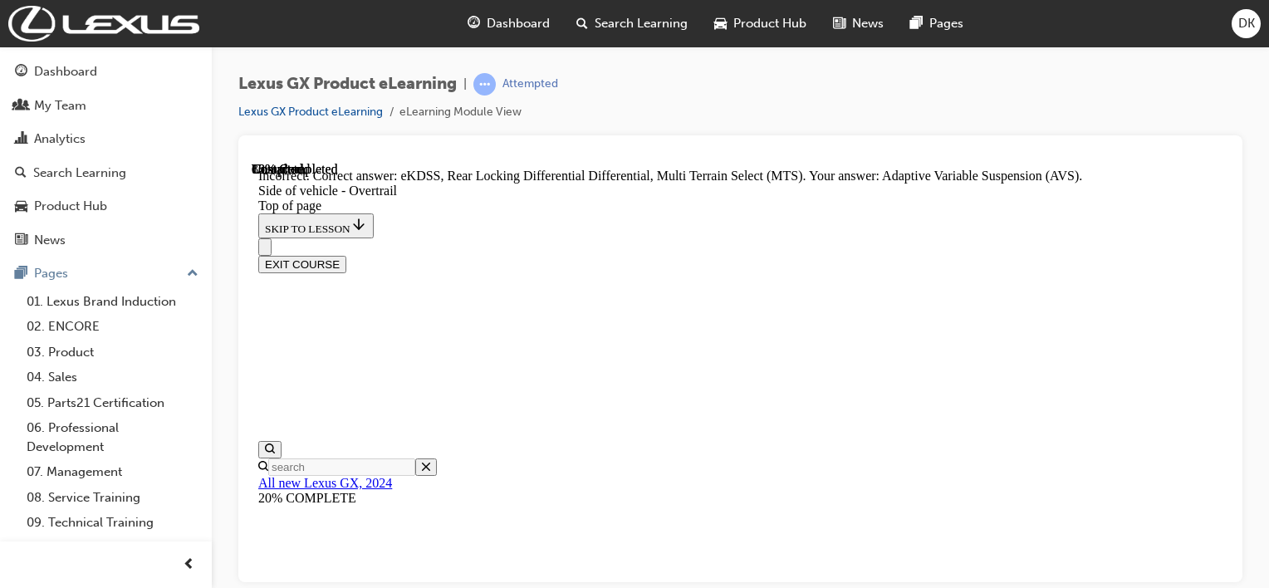
scroll to position [2236, 0]
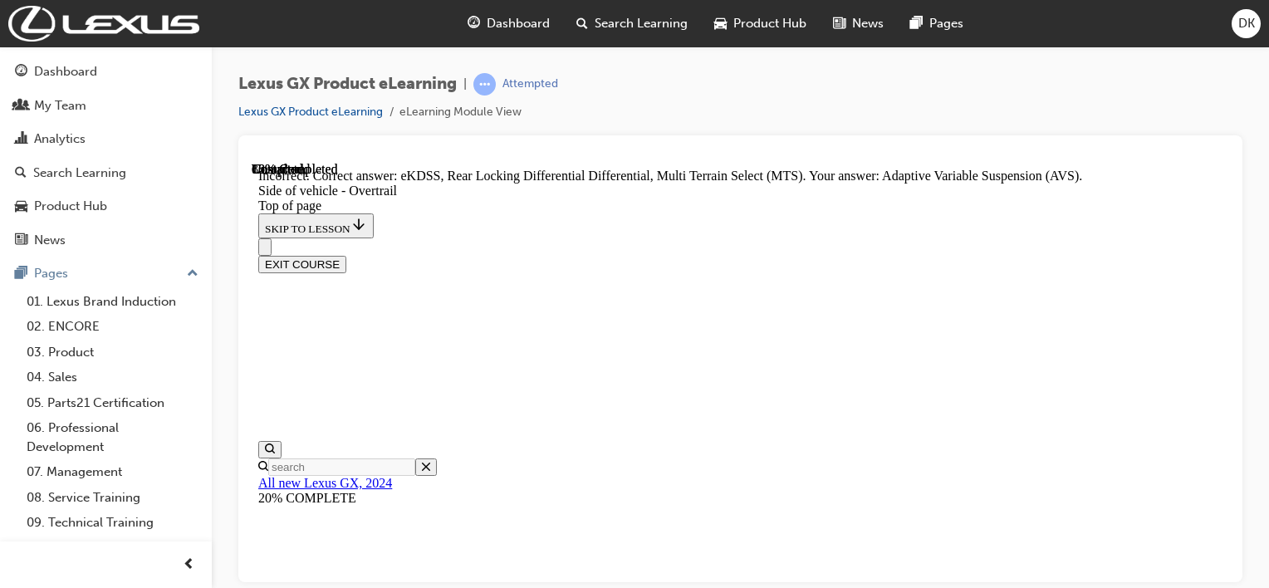
scroll to position [2152, 0]
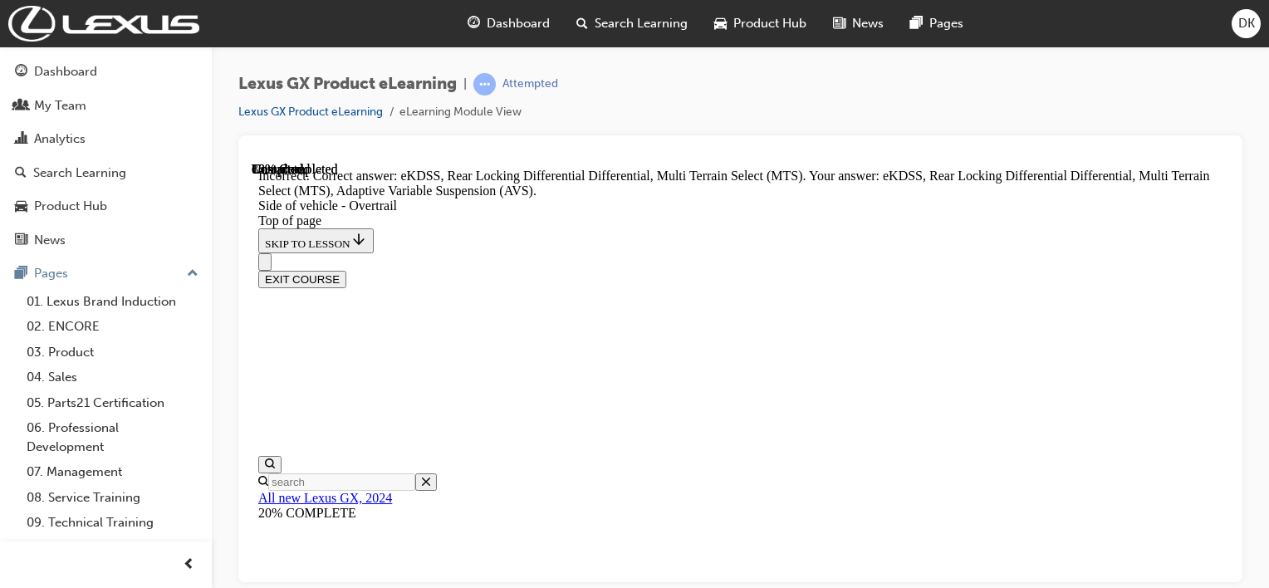
scroll to position [2231, 0]
drag, startPoint x: 668, startPoint y: 434, endPoint x: 673, endPoint y: 454, distance: 20.6
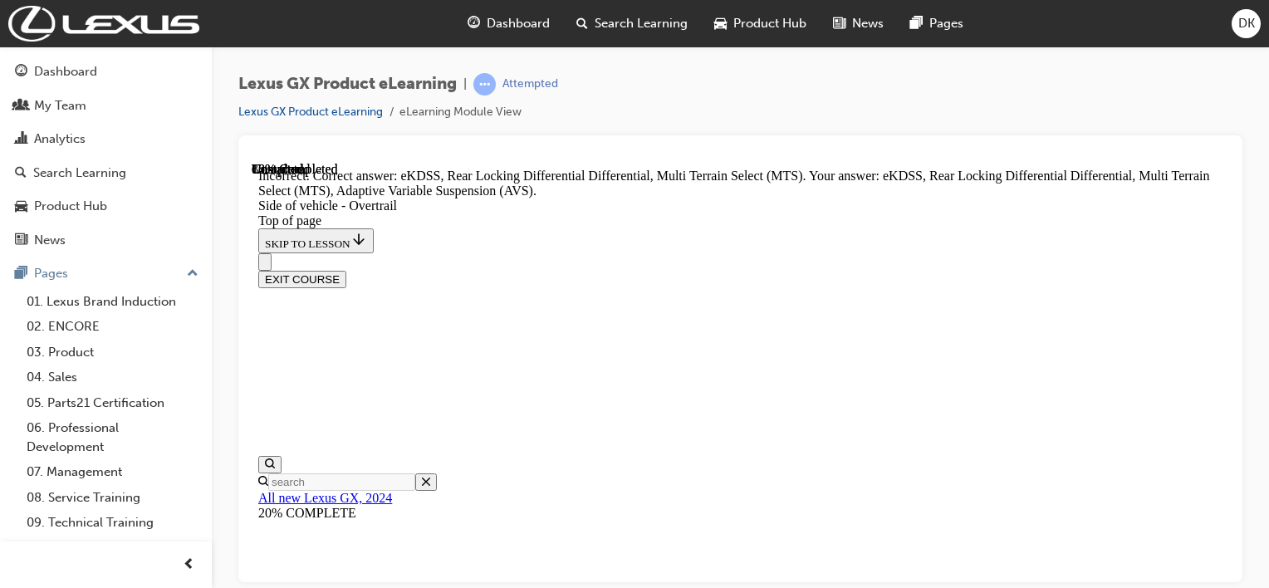
drag, startPoint x: 659, startPoint y: 503, endPoint x: 670, endPoint y: 506, distance: 11.9
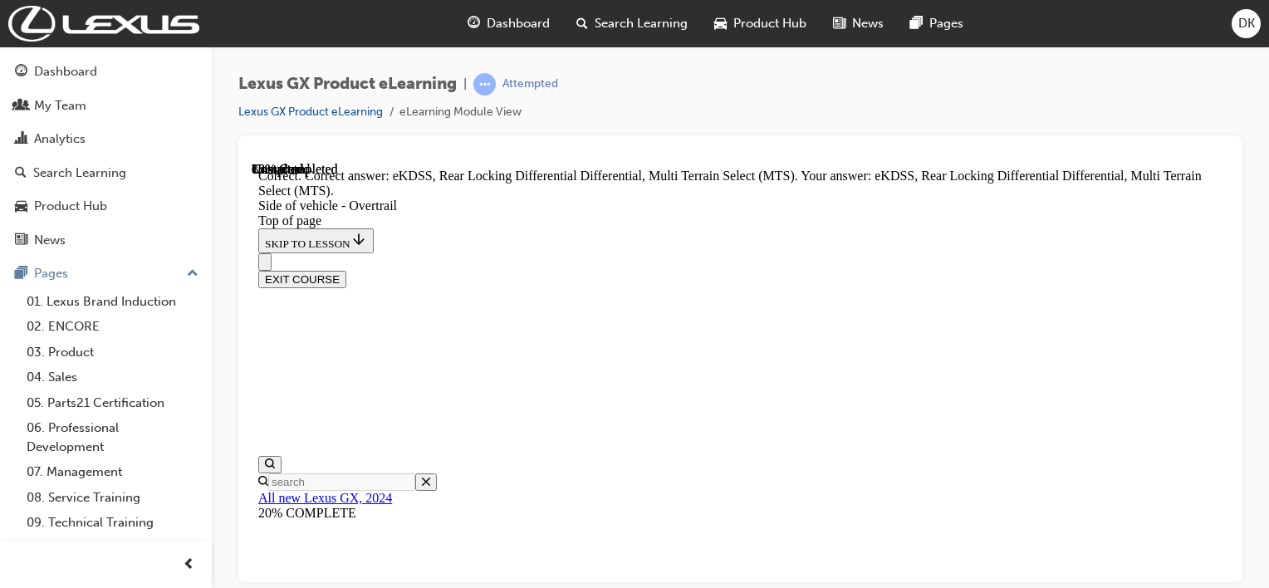
scroll to position [2279, 0]
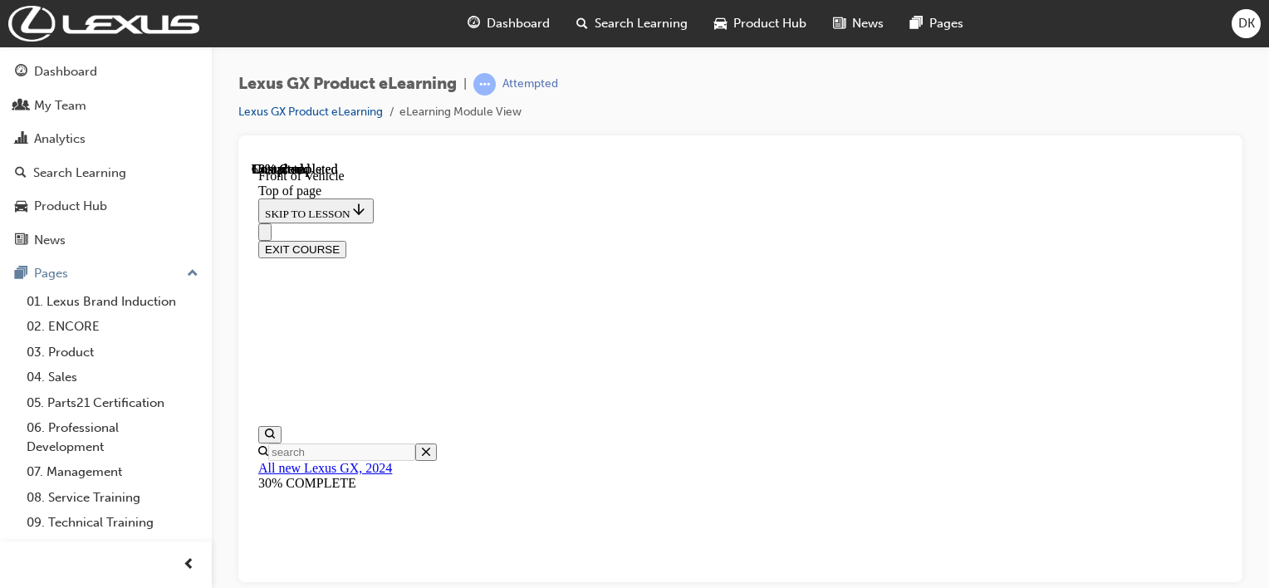
scroll to position [249, 0]
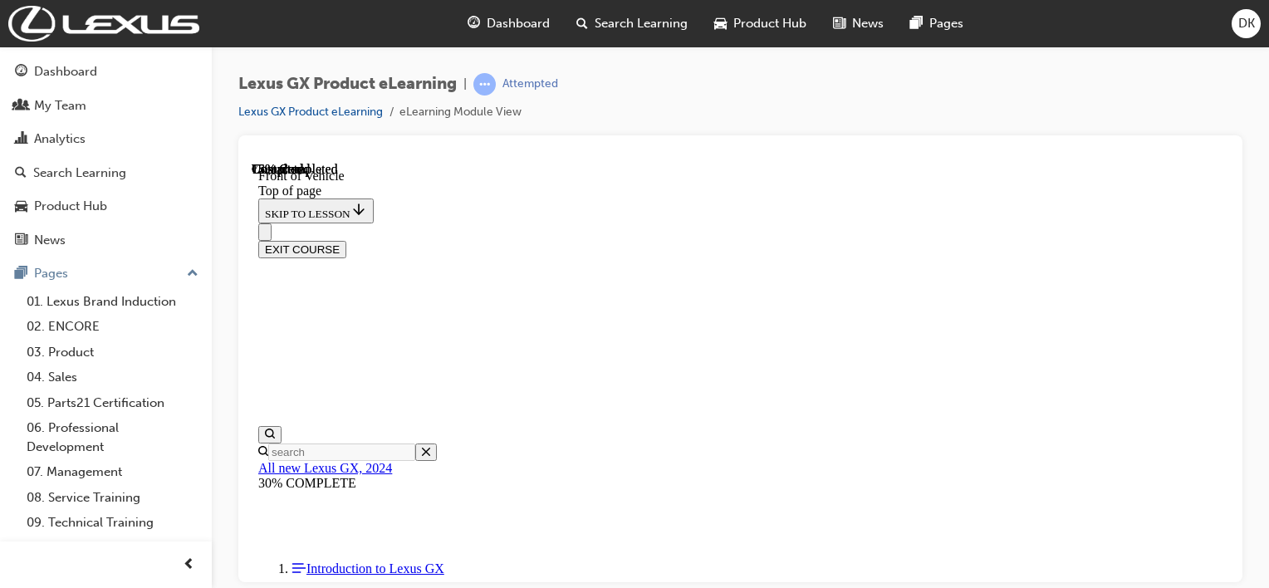
scroll to position [1082, 0]
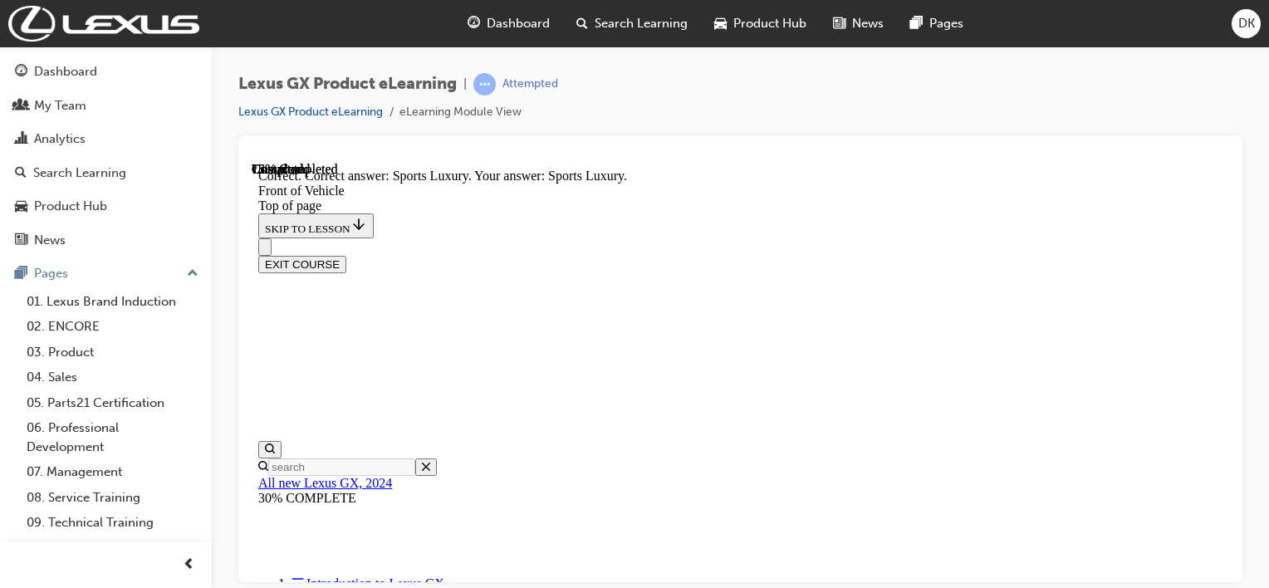
scroll to position [1249, 0]
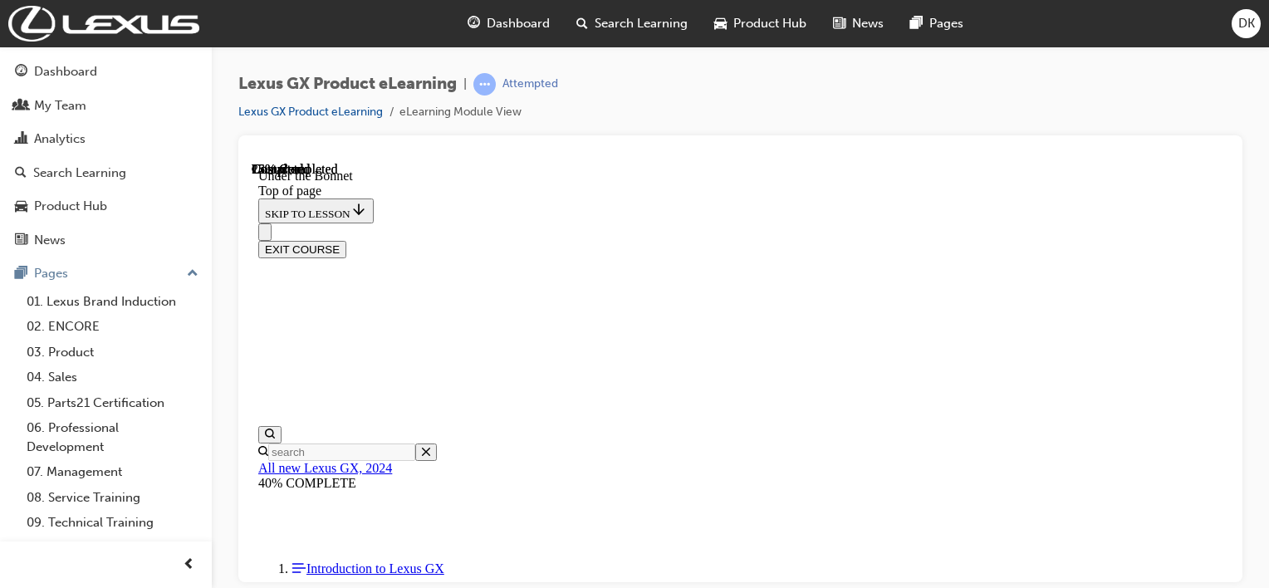
scroll to position [467, 0]
drag, startPoint x: 662, startPoint y: 474, endPoint x: 665, endPoint y: 464, distance: 10.5
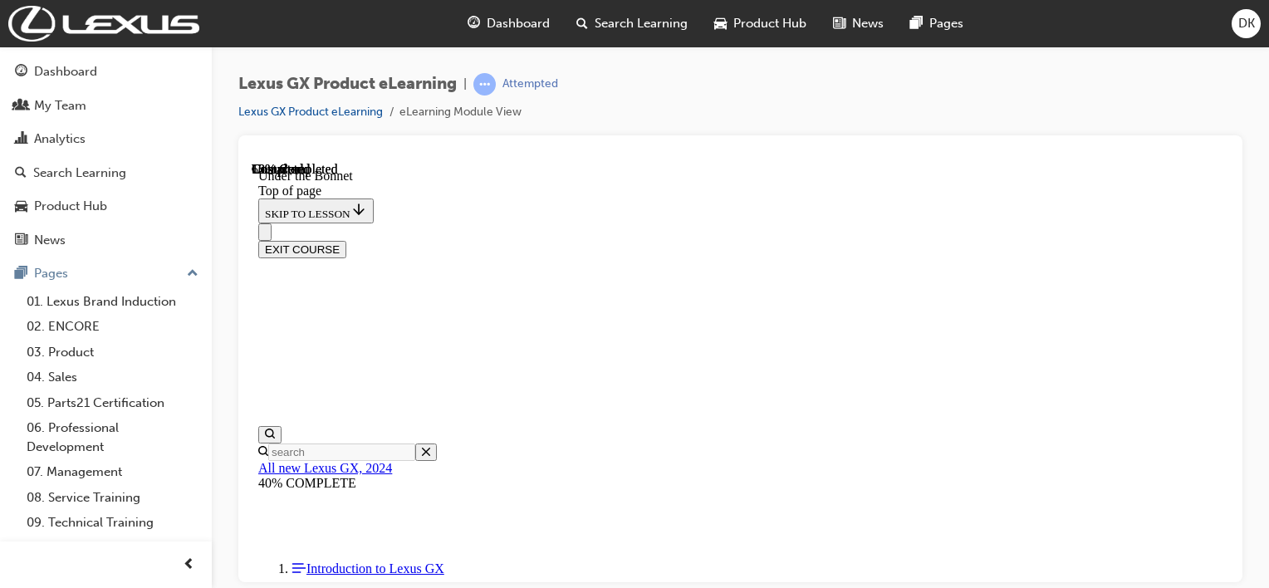
scroll to position [731, 0]
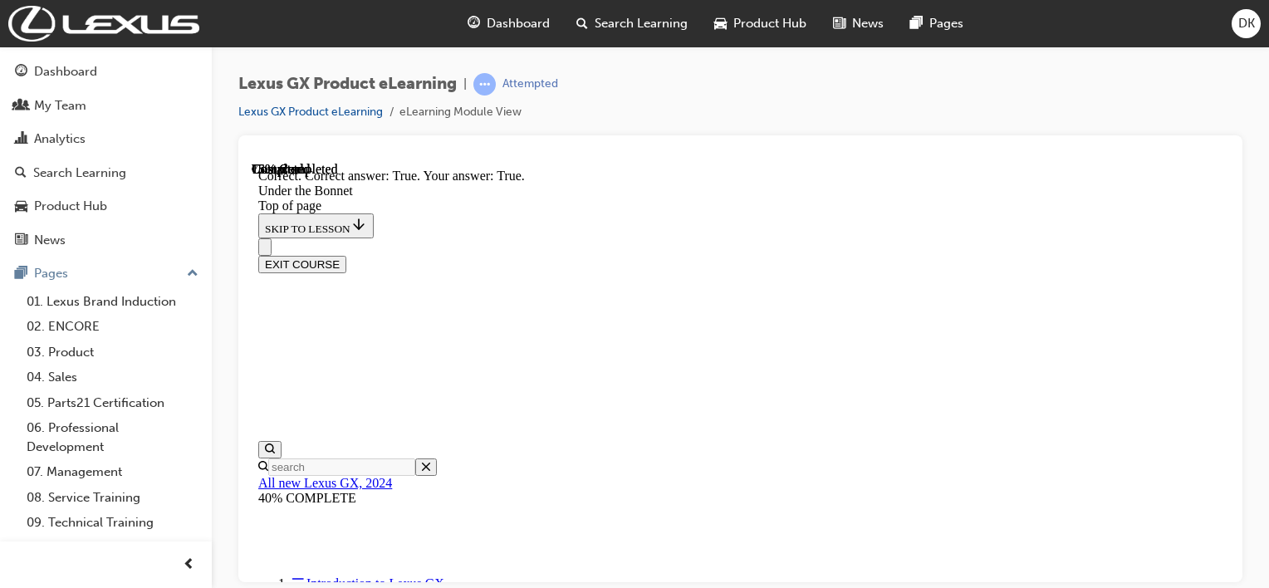
scroll to position [1348, 0]
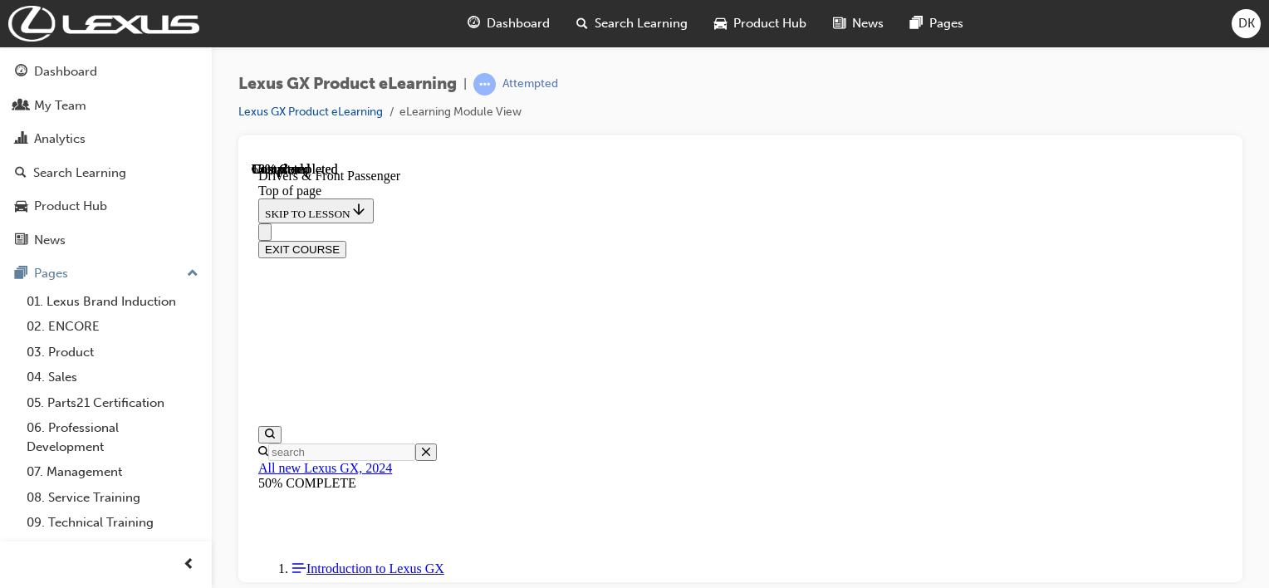
scroll to position [1048, 0]
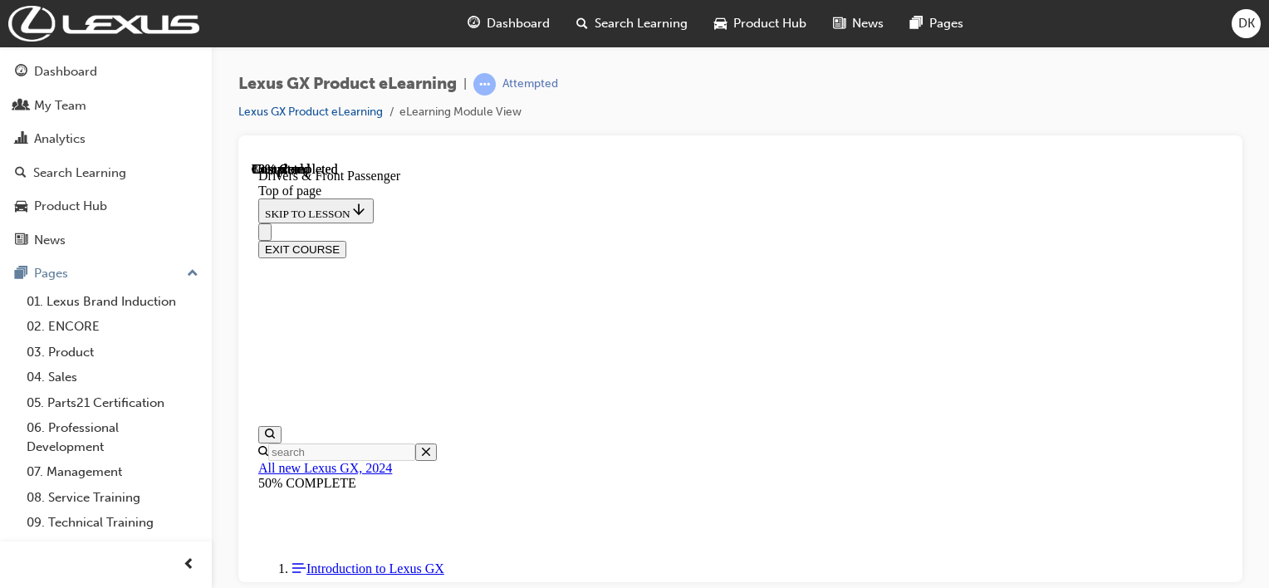
scroll to position [1273, 0]
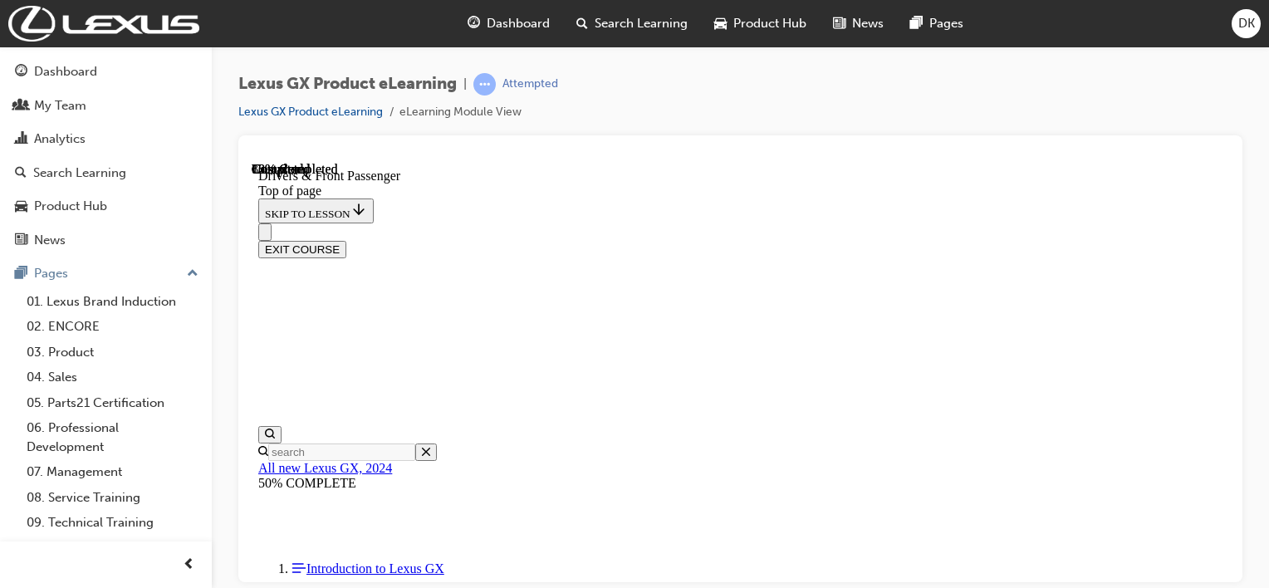
scroll to position [1826, 0]
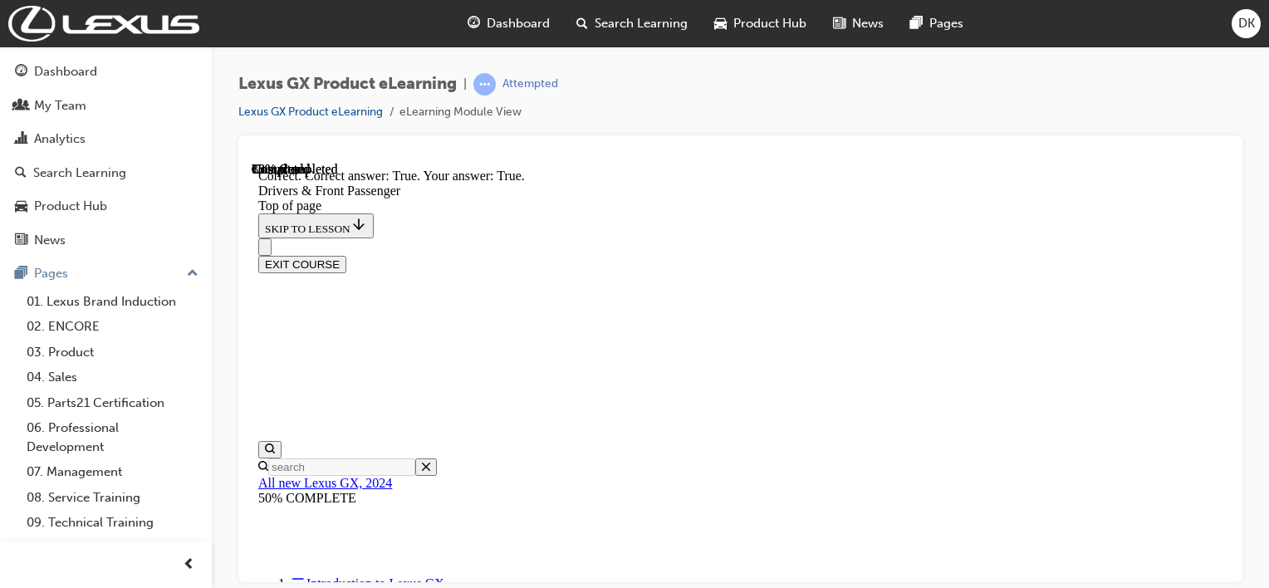
scroll to position [1964, 0]
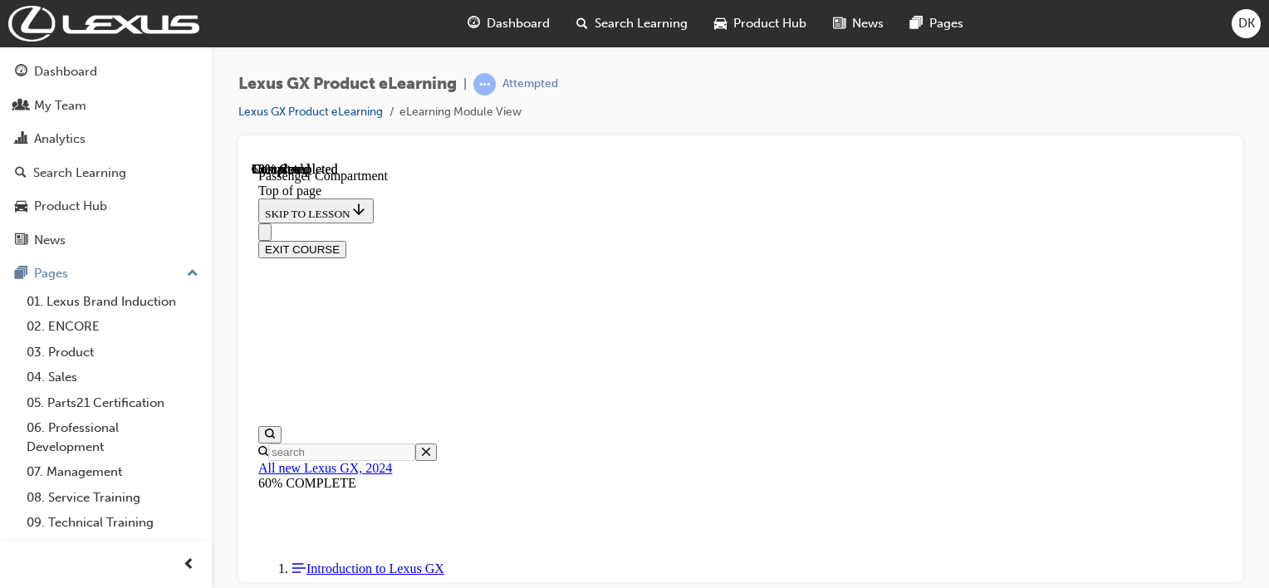
scroll to position [550, 0]
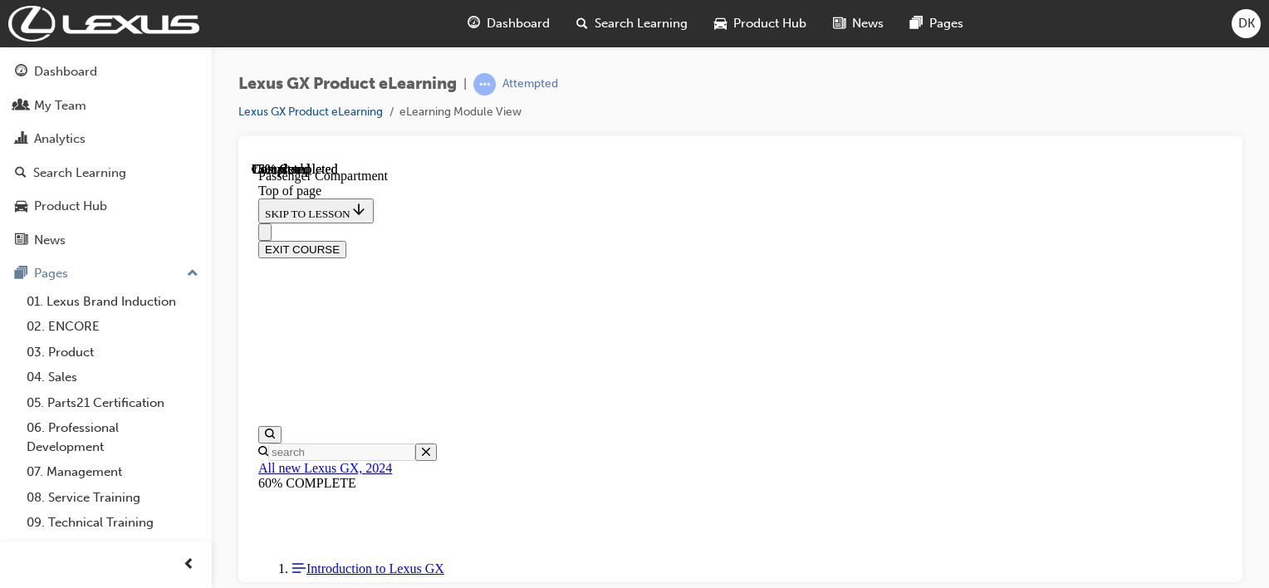
scroll to position [533, 0]
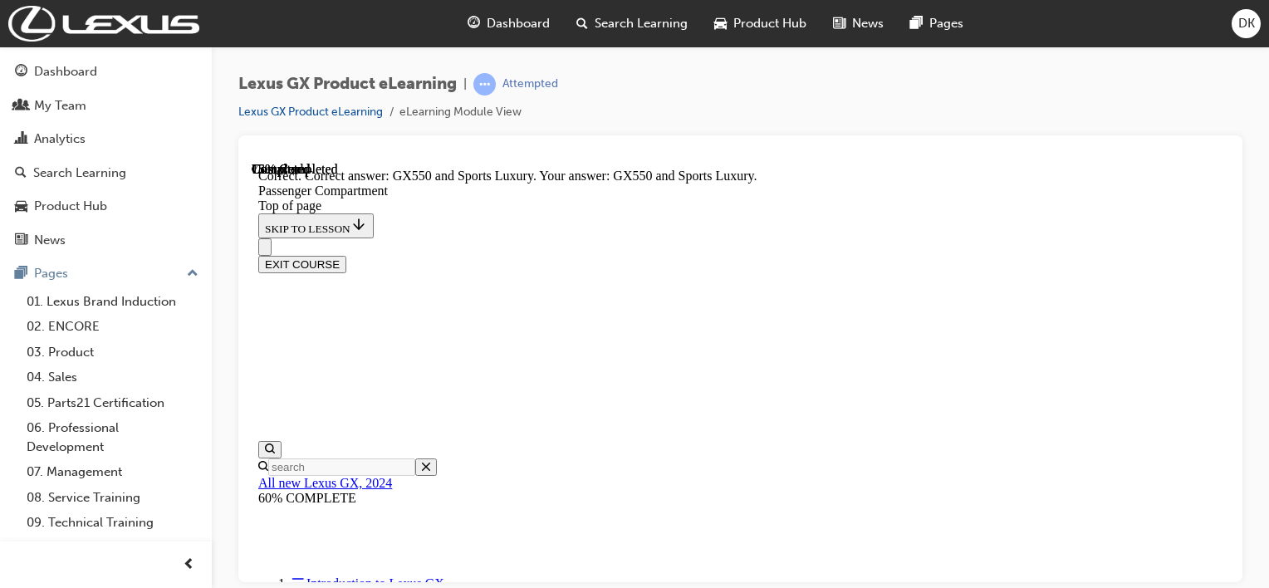
scroll to position [1482, 0]
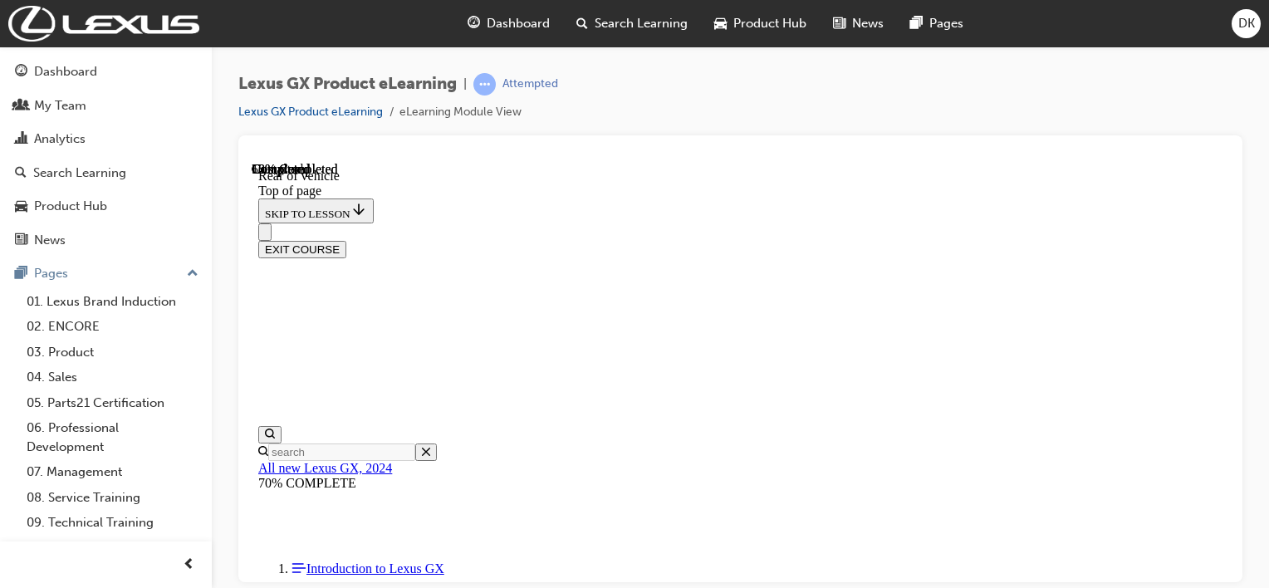
scroll to position [467, 0]
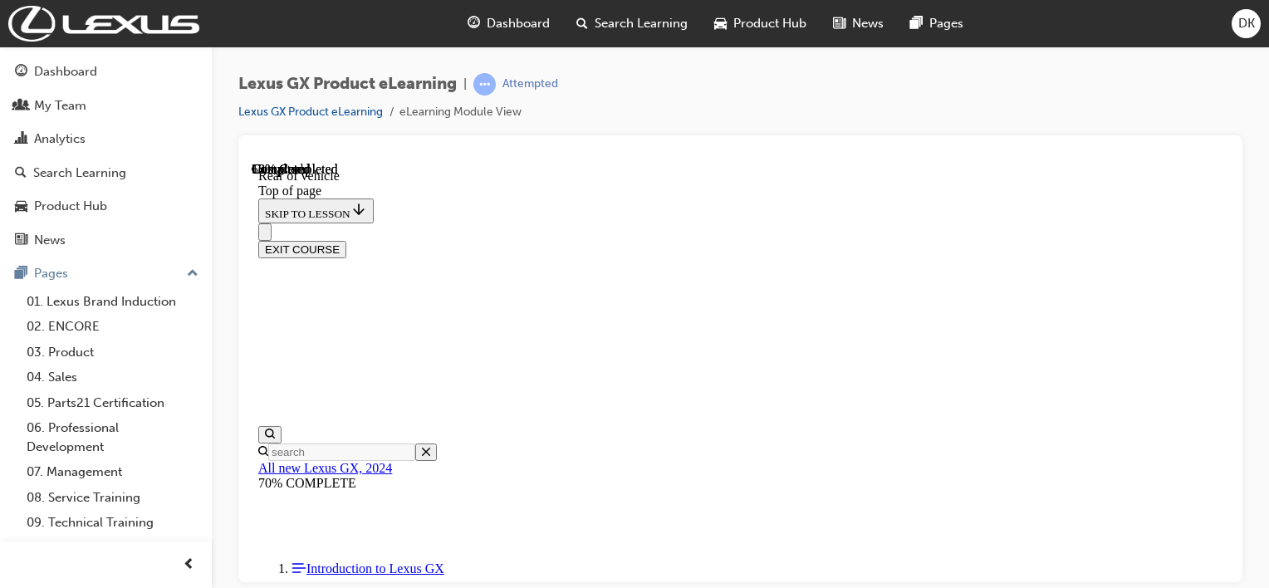
scroll to position [1062, 0]
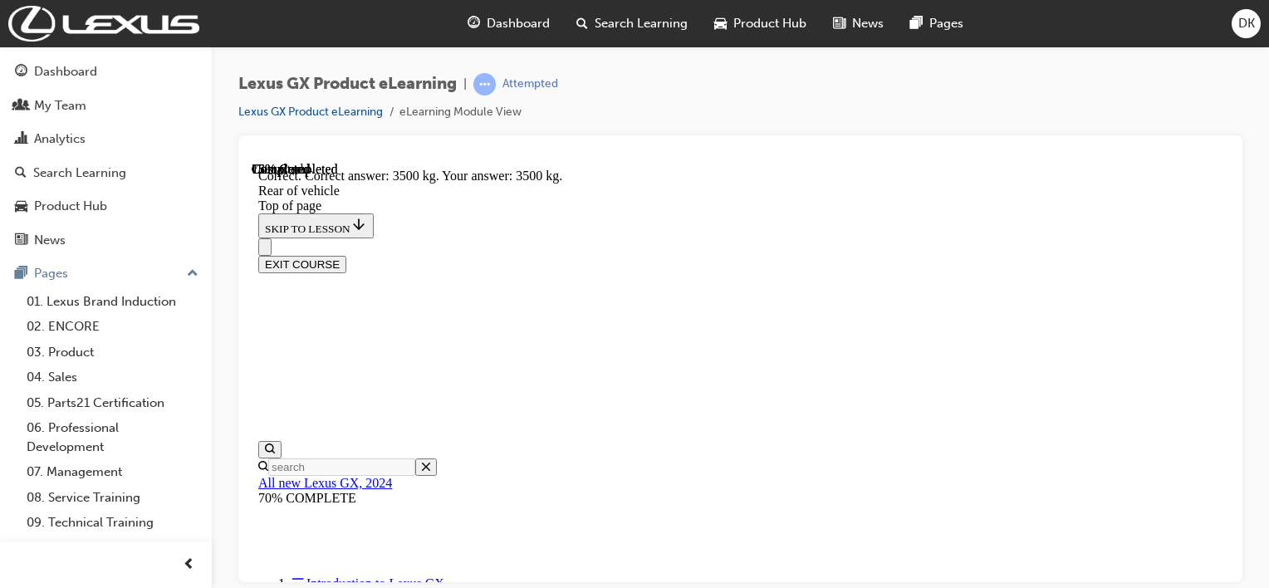
scroll to position [1228, 0]
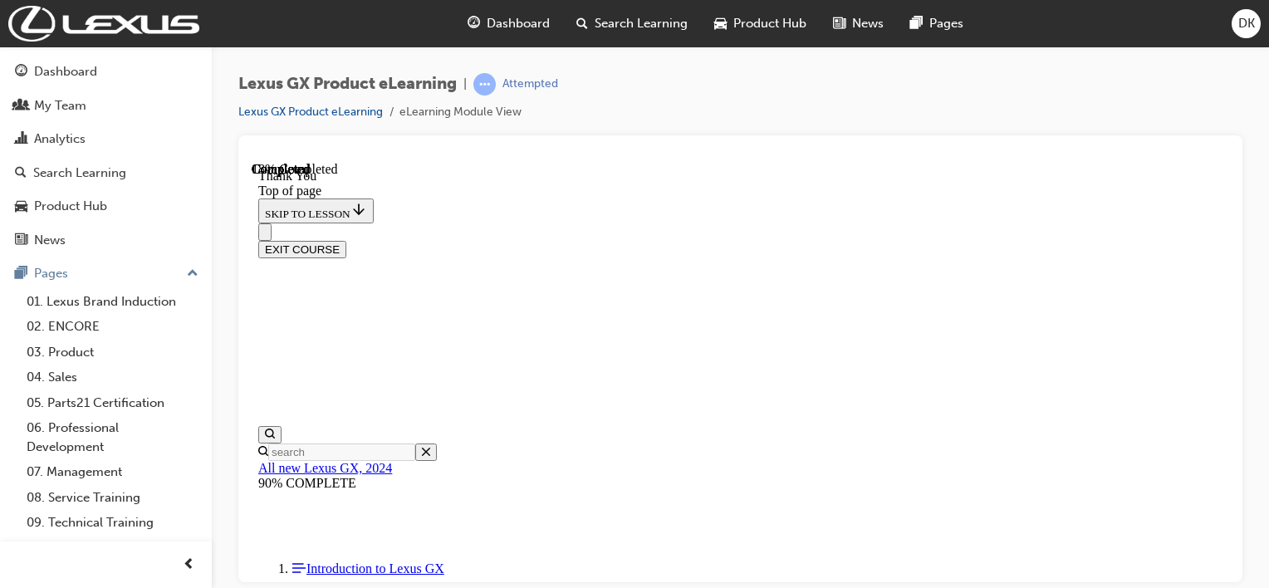
scroll to position [610, 0]
click at [346, 240] on button "EXIT COURSE" at bounding box center [302, 248] width 88 height 17
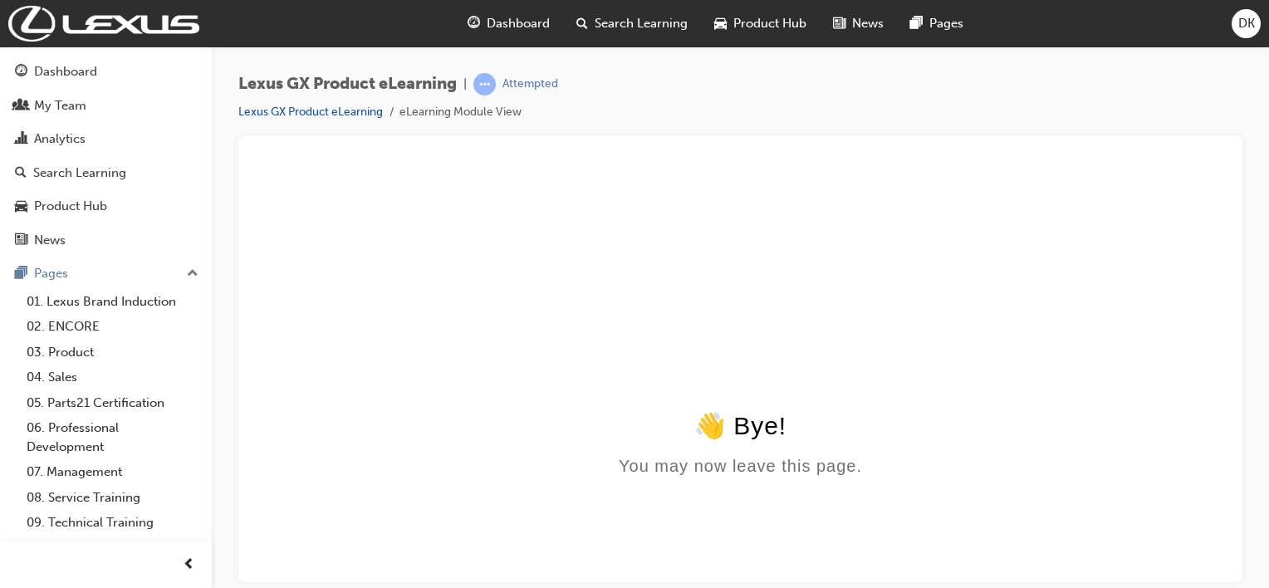
scroll to position [0, 0]
